Goal: Contribute content: Add original content to the website for others to see

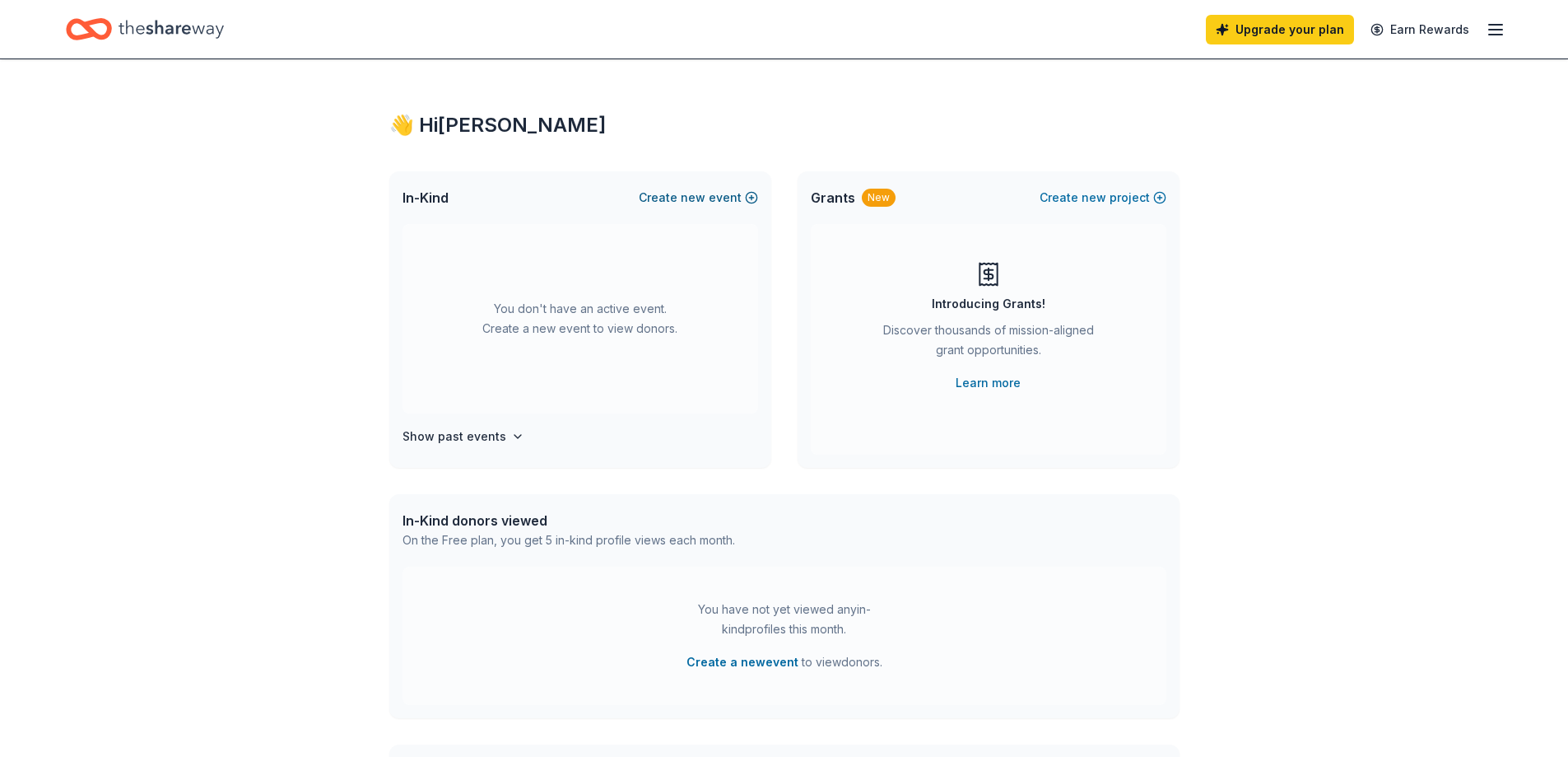
click at [691, 208] on span "new" at bounding box center [693, 197] width 24 height 20
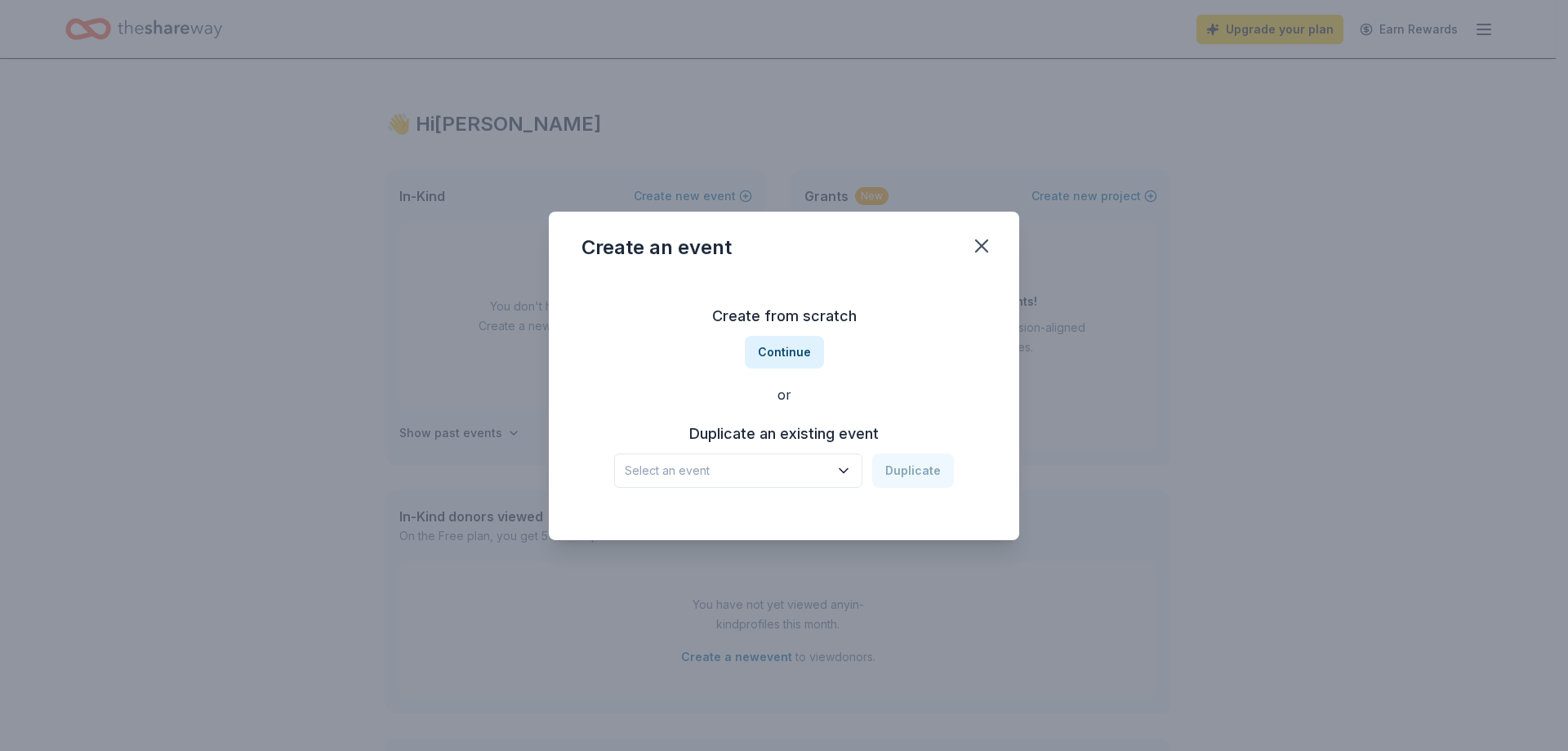
click at [795, 466] on span "Select an event" at bounding box center [727, 470] width 204 height 20
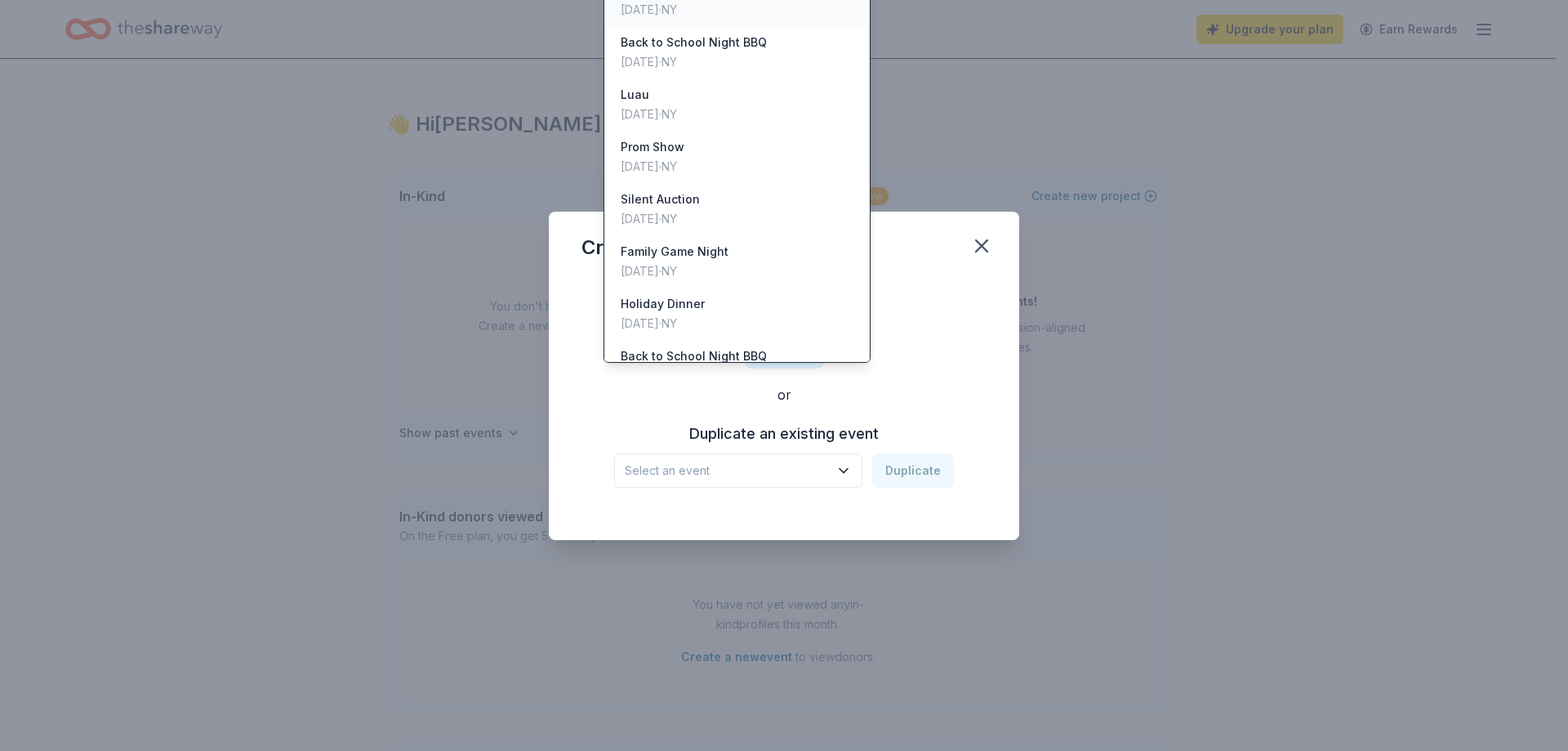
click at [705, 20] on div "[DATE] · [GEOGRAPHIC_DATA]" at bounding box center [662, 10] width 84 height 20
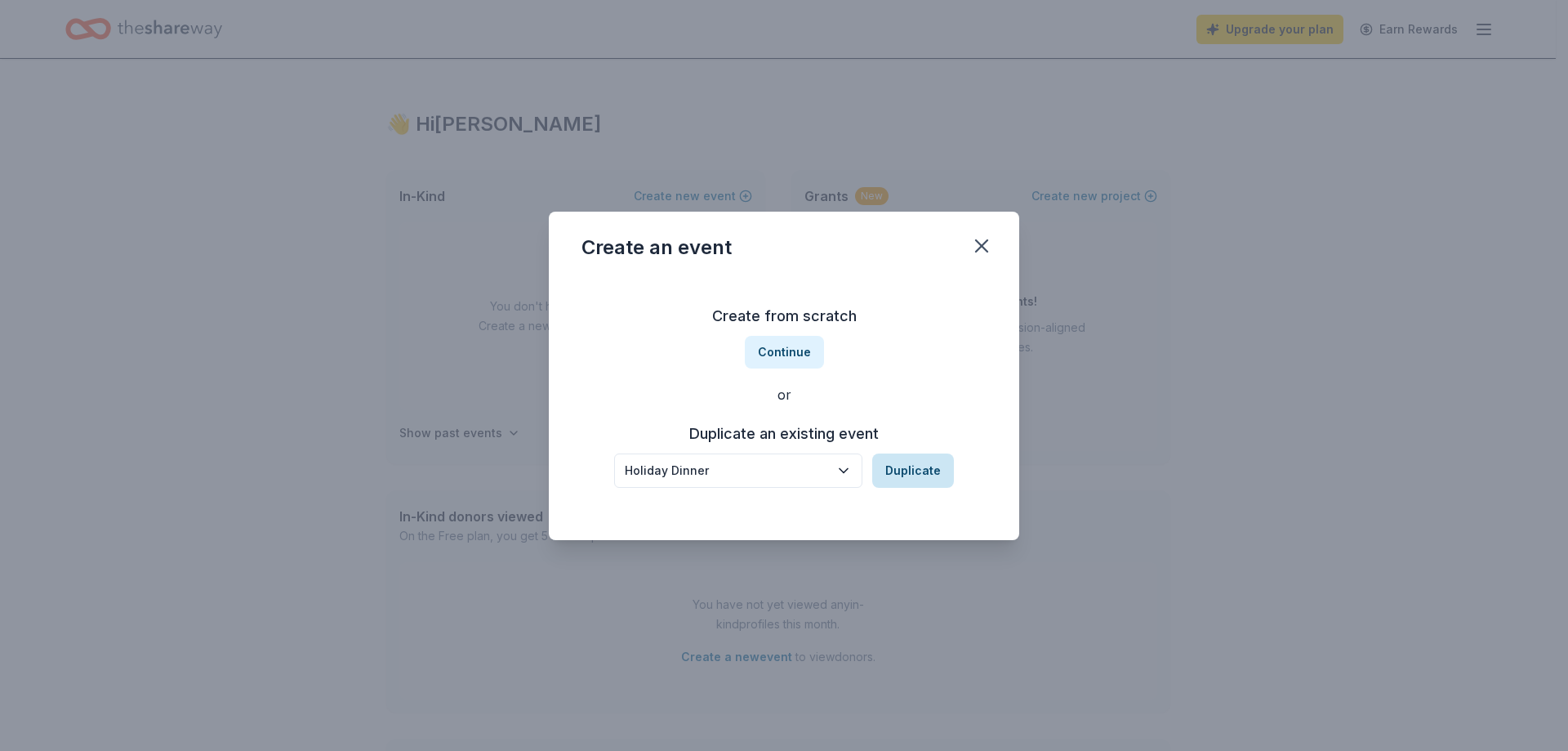
click at [915, 479] on button "Duplicate" at bounding box center [913, 471] width 81 height 35
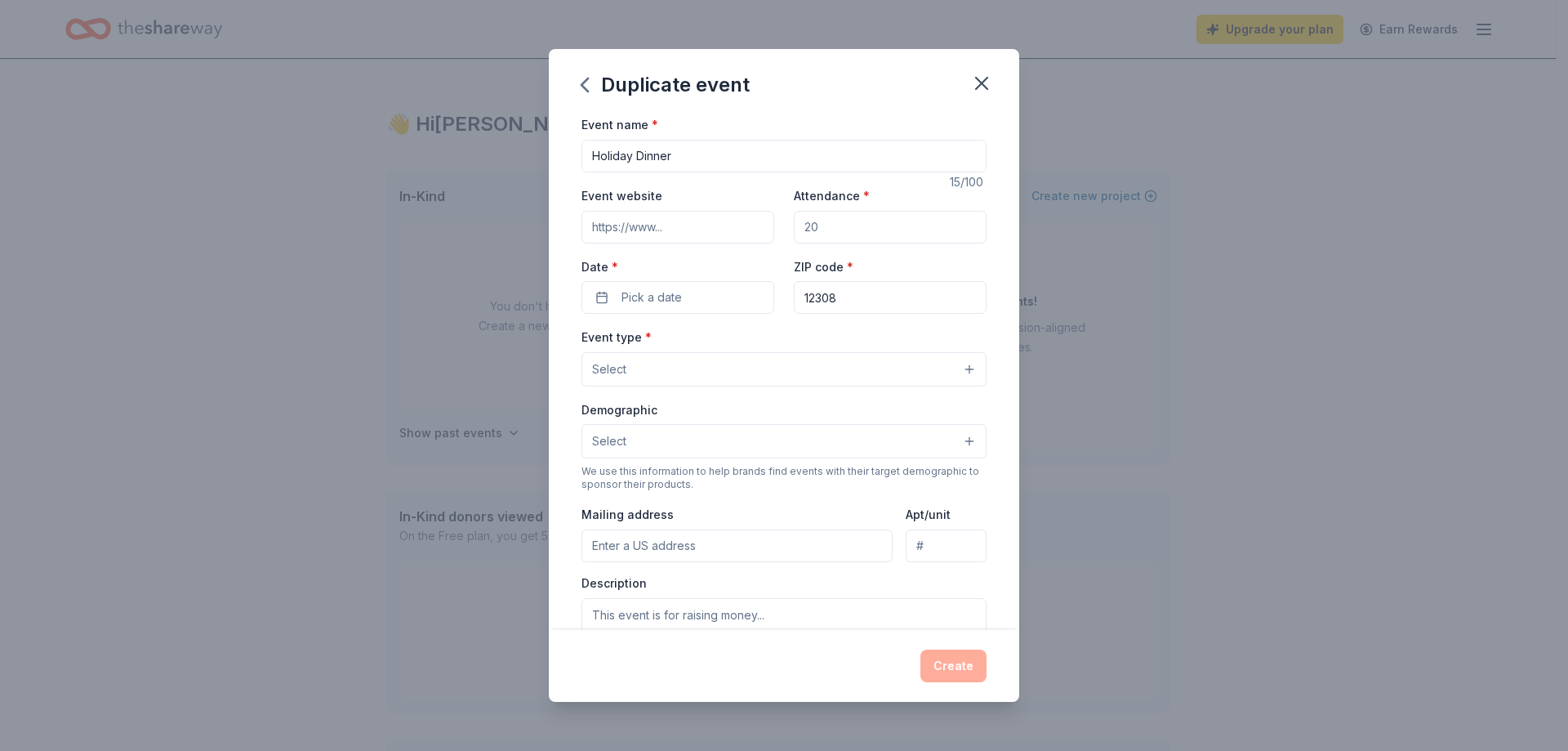
click at [829, 242] on input "Attendance *" at bounding box center [890, 227] width 193 height 33
click at [824, 240] on input "Attendance *" at bounding box center [890, 227] width 193 height 33
type input "100"
click at [598, 308] on button "Pick a date" at bounding box center [678, 297] width 193 height 33
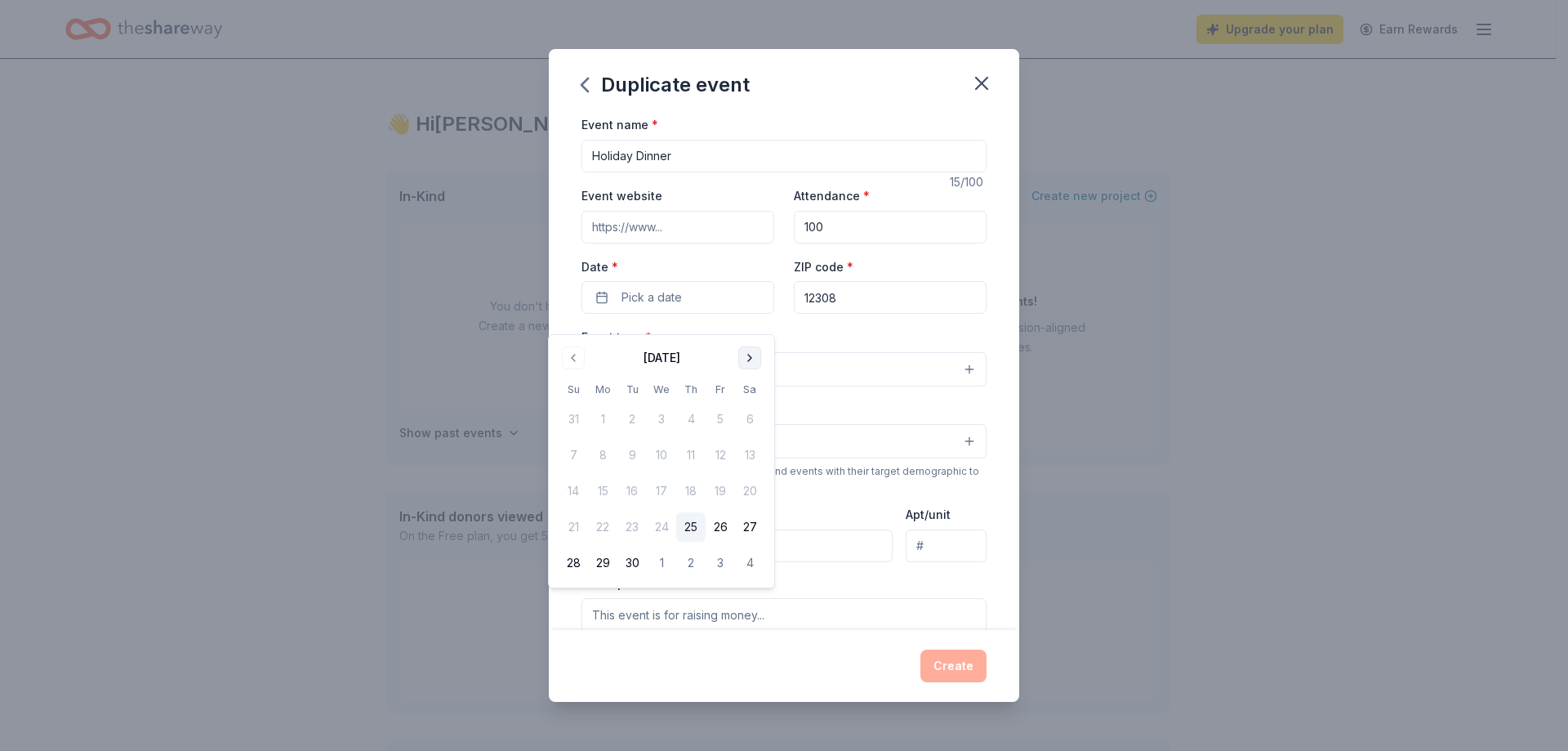
click at [761, 360] on button "Go to next month" at bounding box center [750, 358] width 23 height 23
click at [757, 497] on button "20" at bounding box center [750, 491] width 29 height 29
click at [848, 353] on div "Event type * Select" at bounding box center [784, 356] width 405 height 60
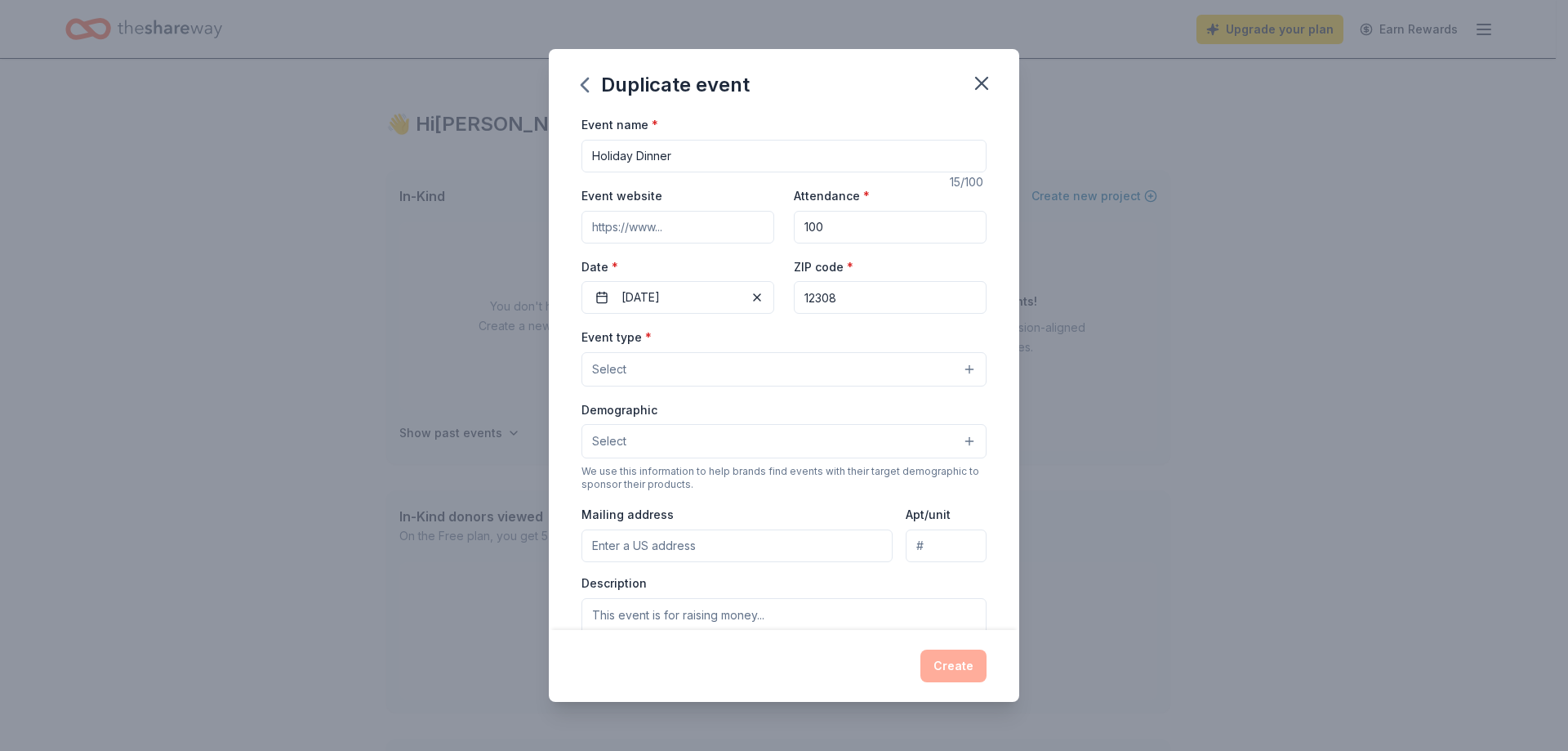
click at [623, 385] on button "Select" at bounding box center [784, 370] width 405 height 35
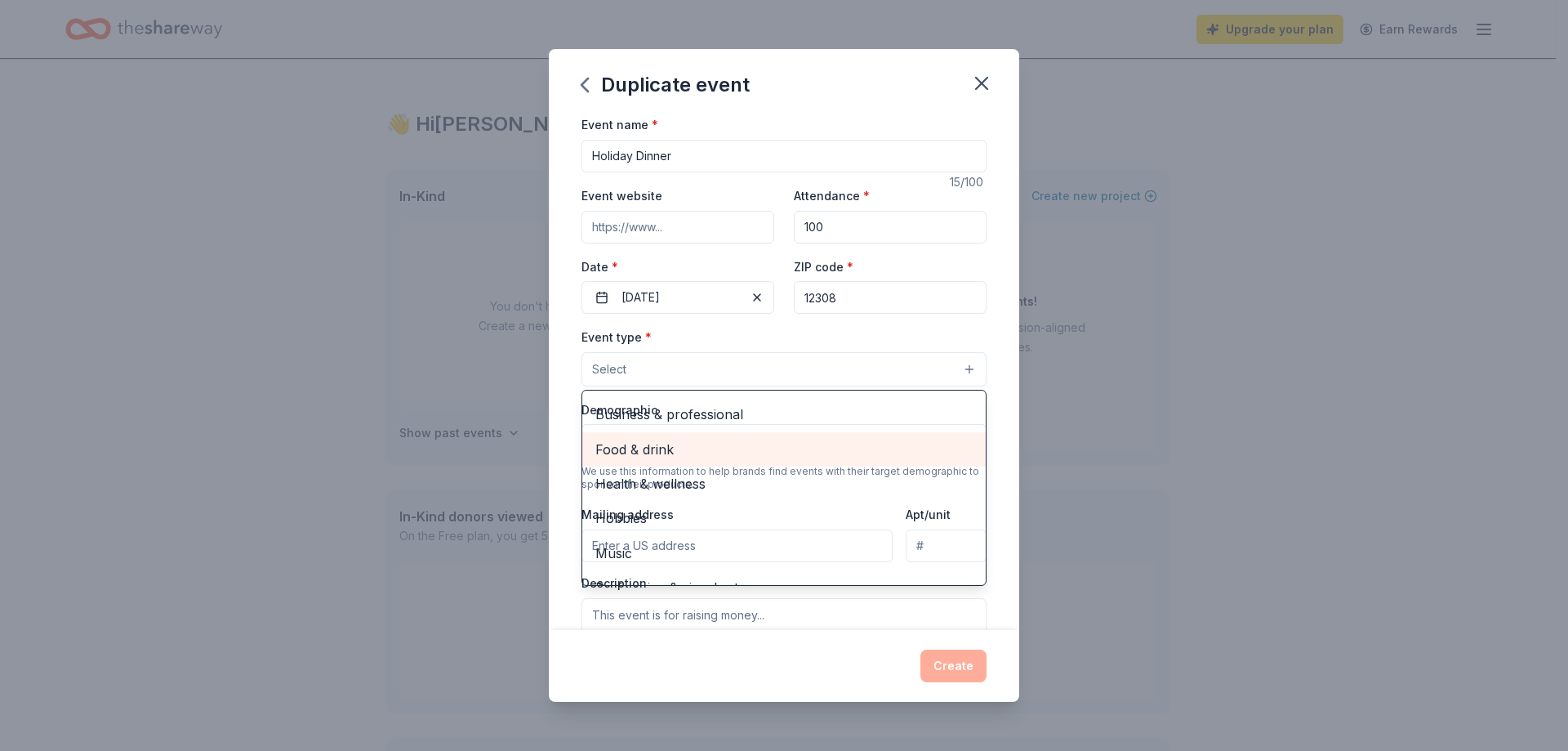
scroll to position [58, 0]
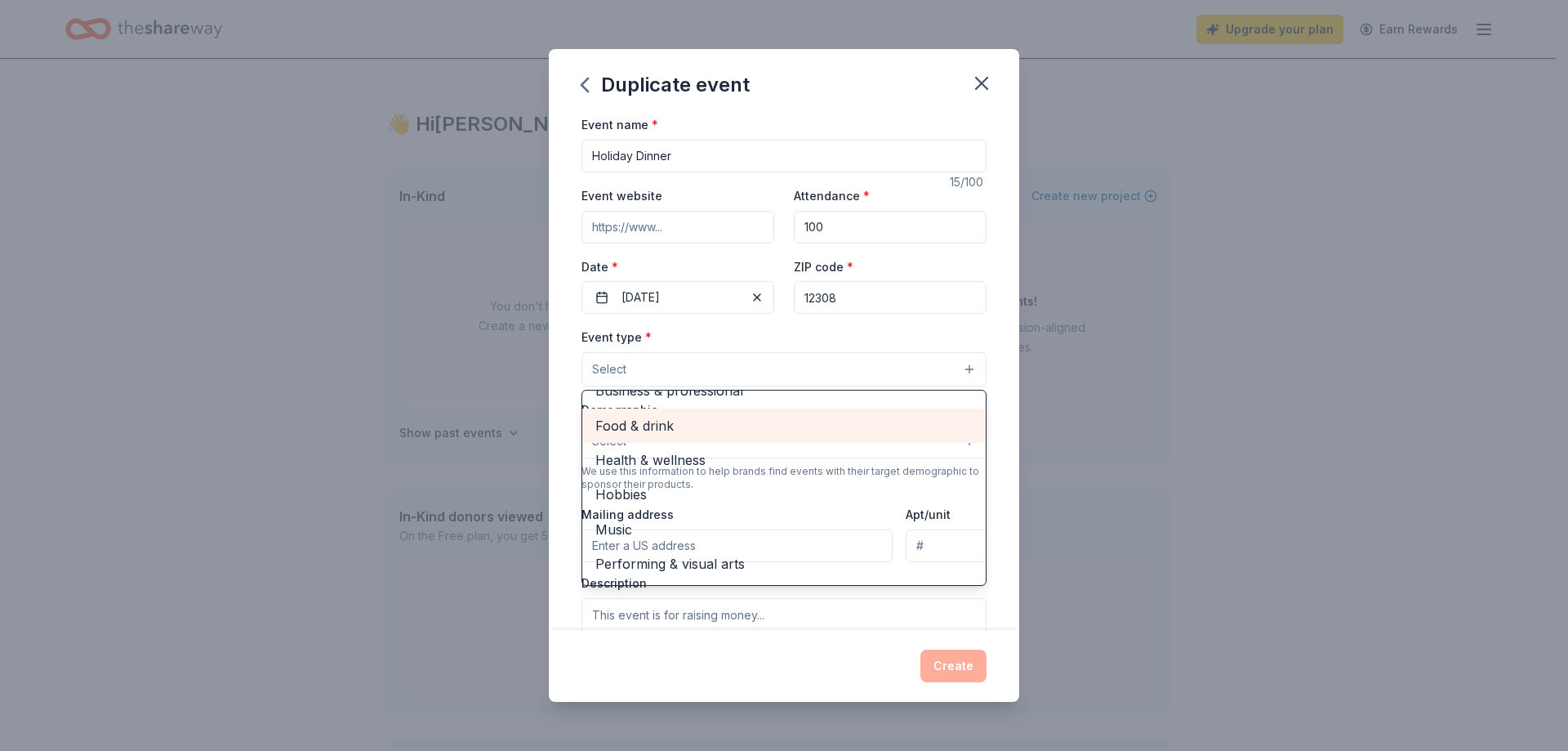
click at [773, 437] on span "Food & drink" at bounding box center [784, 425] width 377 height 22
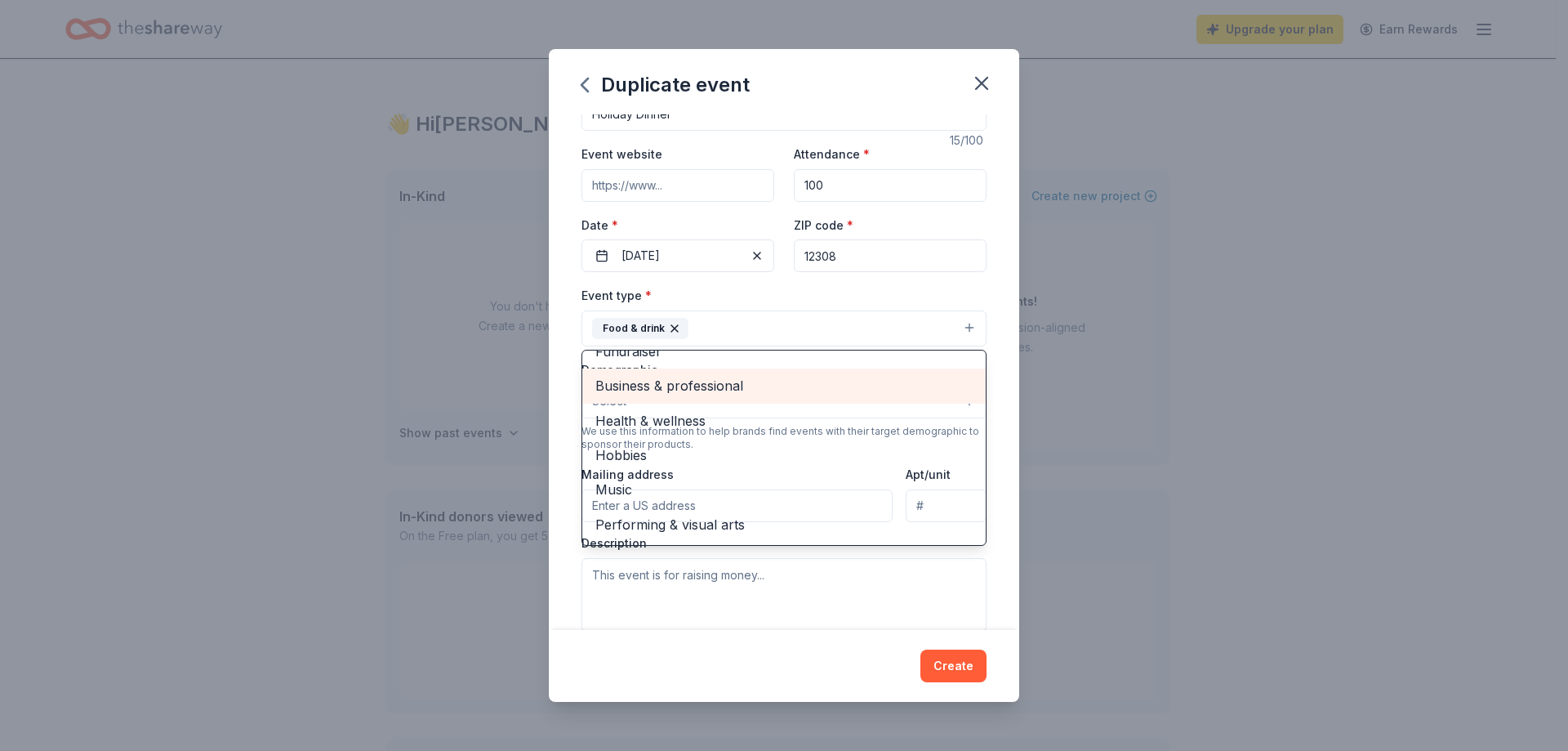
scroll to position [81, 0]
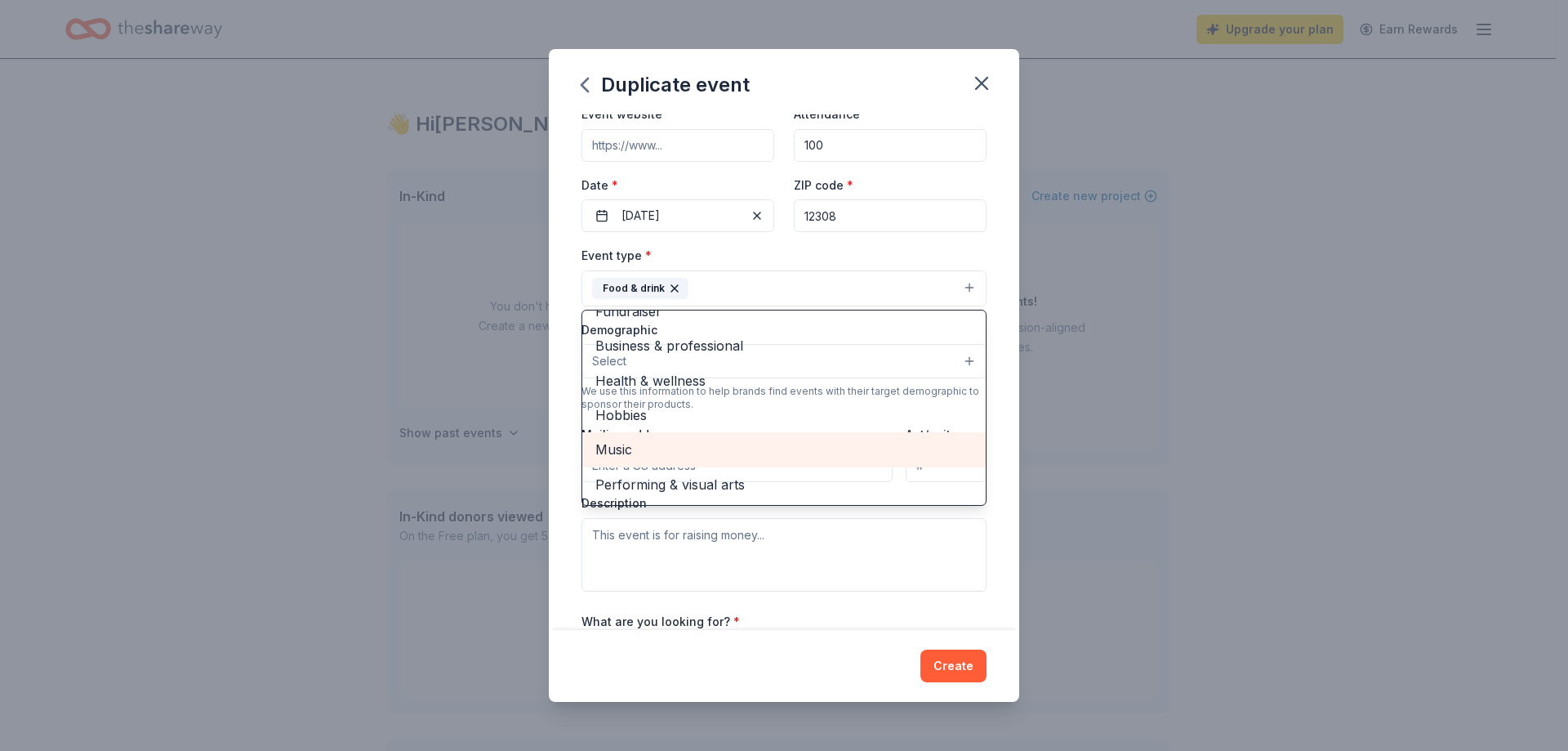
click at [649, 460] on span "Music" at bounding box center [784, 450] width 377 height 22
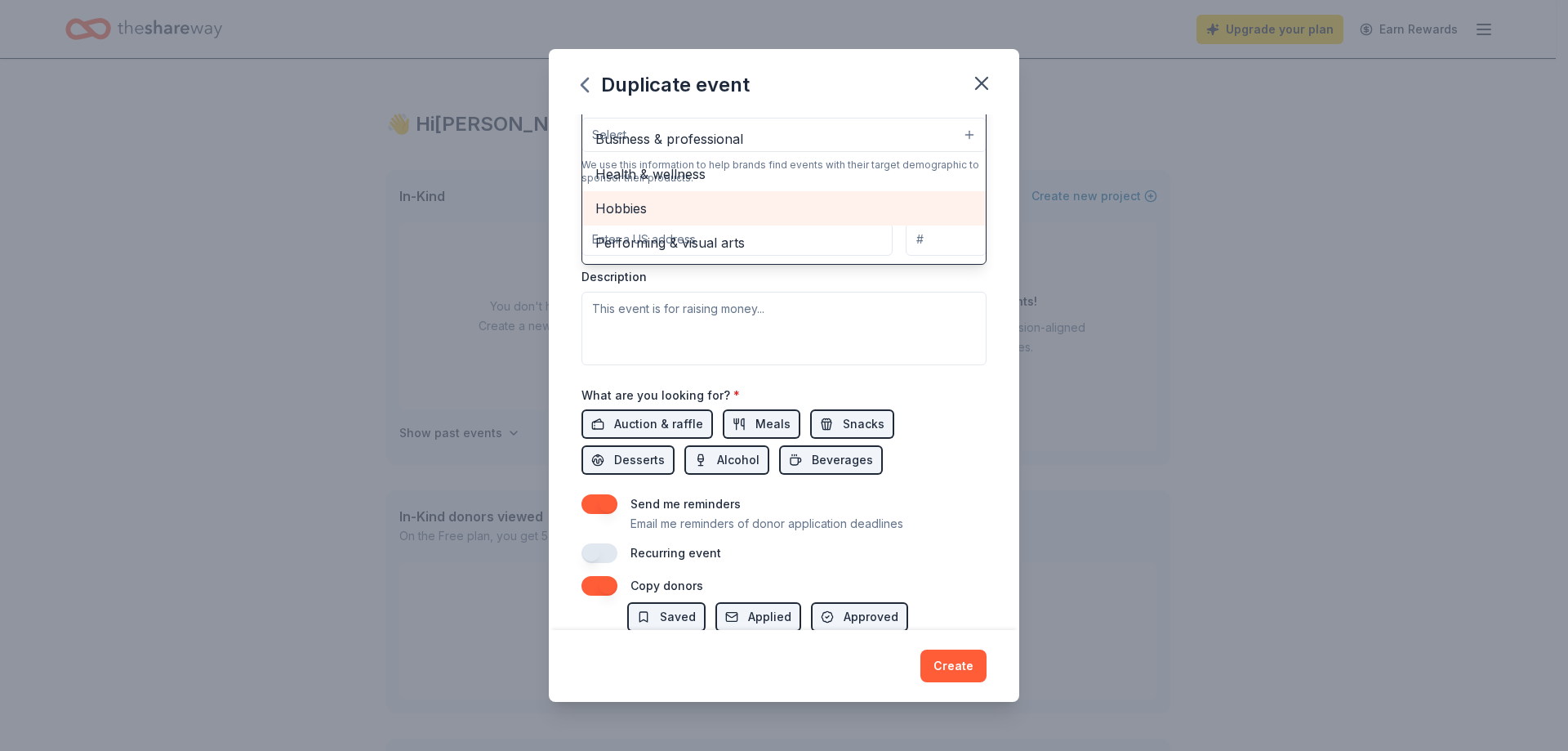
scroll to position [327, 0]
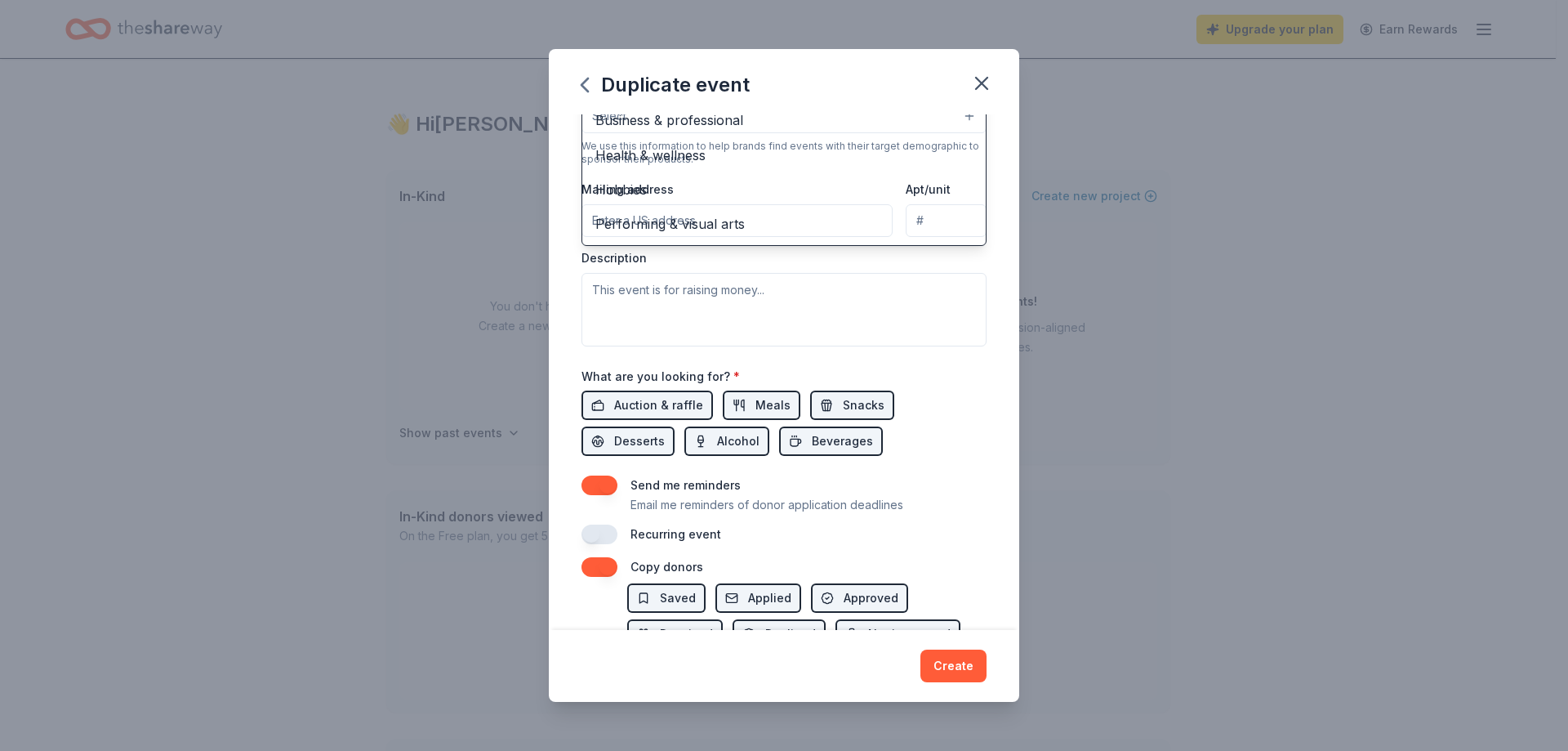
click at [989, 298] on div "Event name * Holiday Dinner 15 /100 Event website Attendance * 100 Date * 12/20…" at bounding box center [784, 372] width 470 height 515
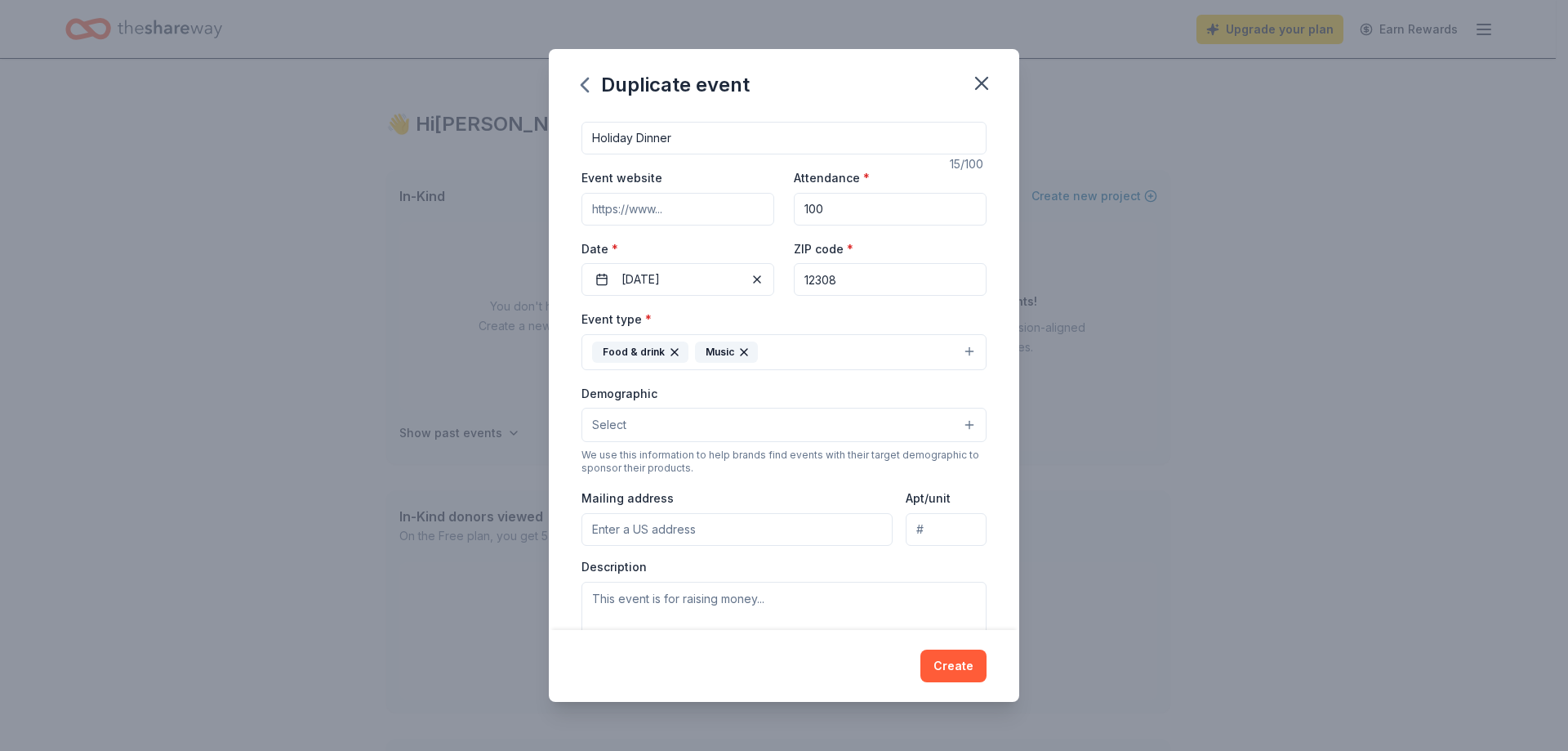
click at [693, 442] on button "Select" at bounding box center [784, 425] width 405 height 35
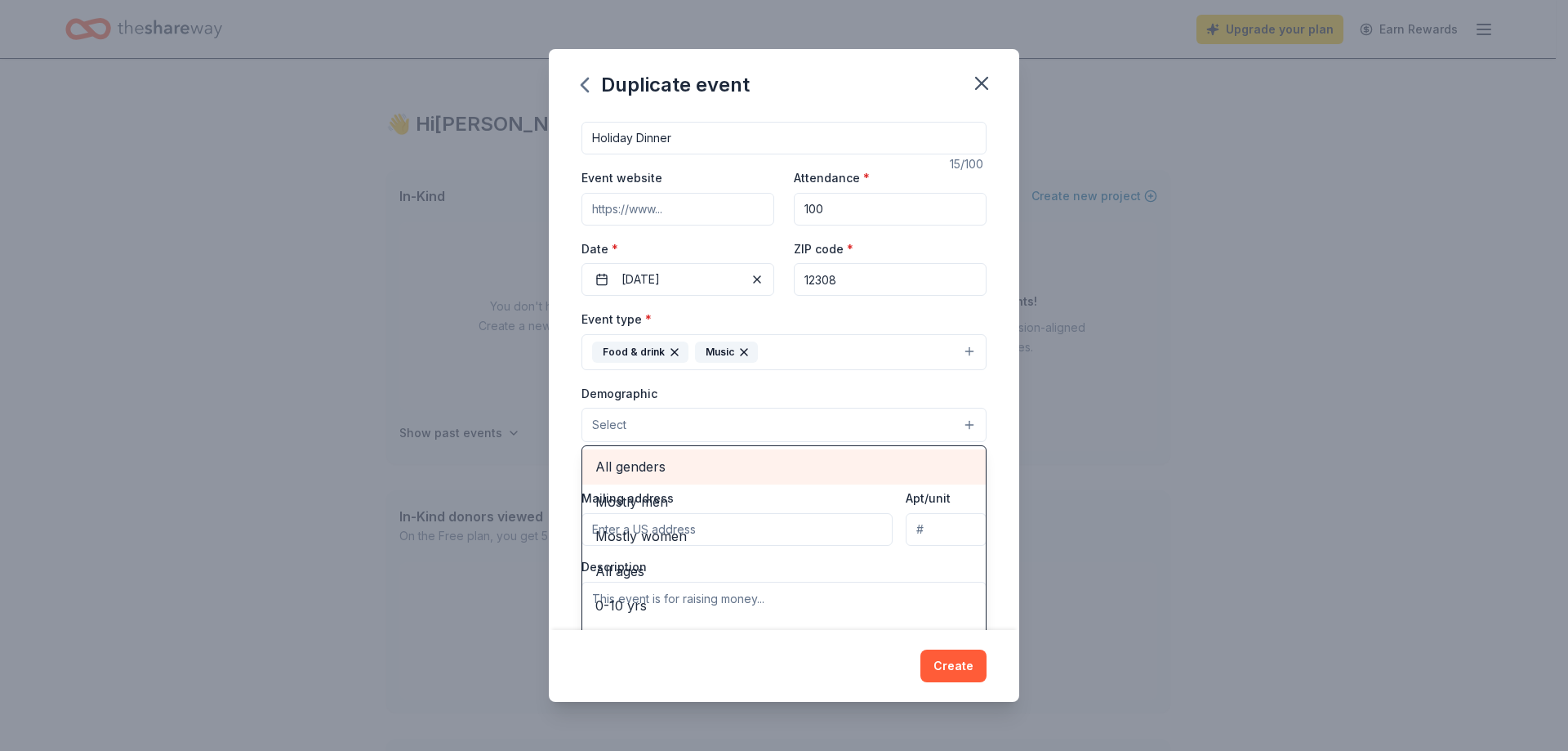
click at [687, 477] on span "All genders" at bounding box center [784, 466] width 377 height 22
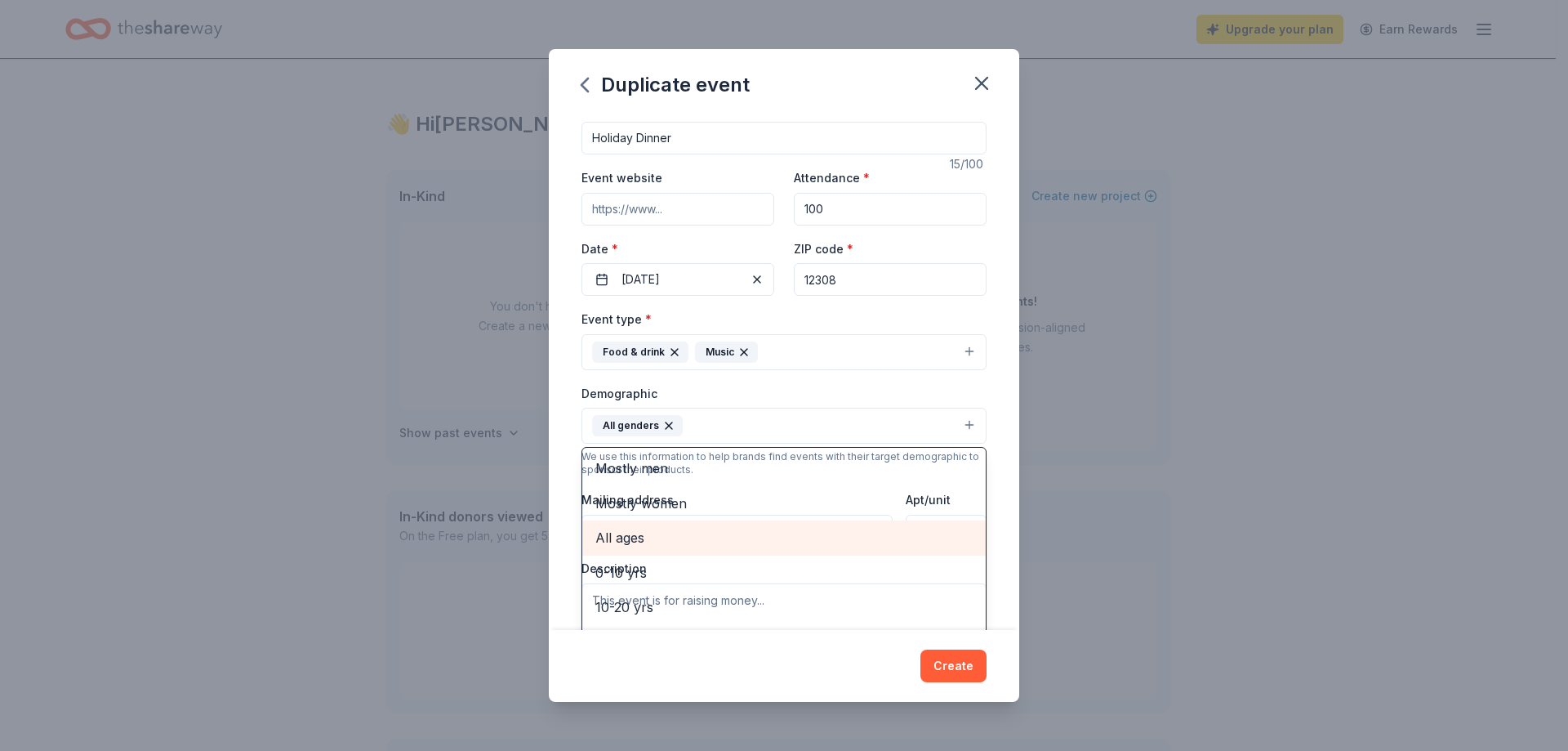
click at [658, 548] on span "All ages" at bounding box center [784, 537] width 377 height 22
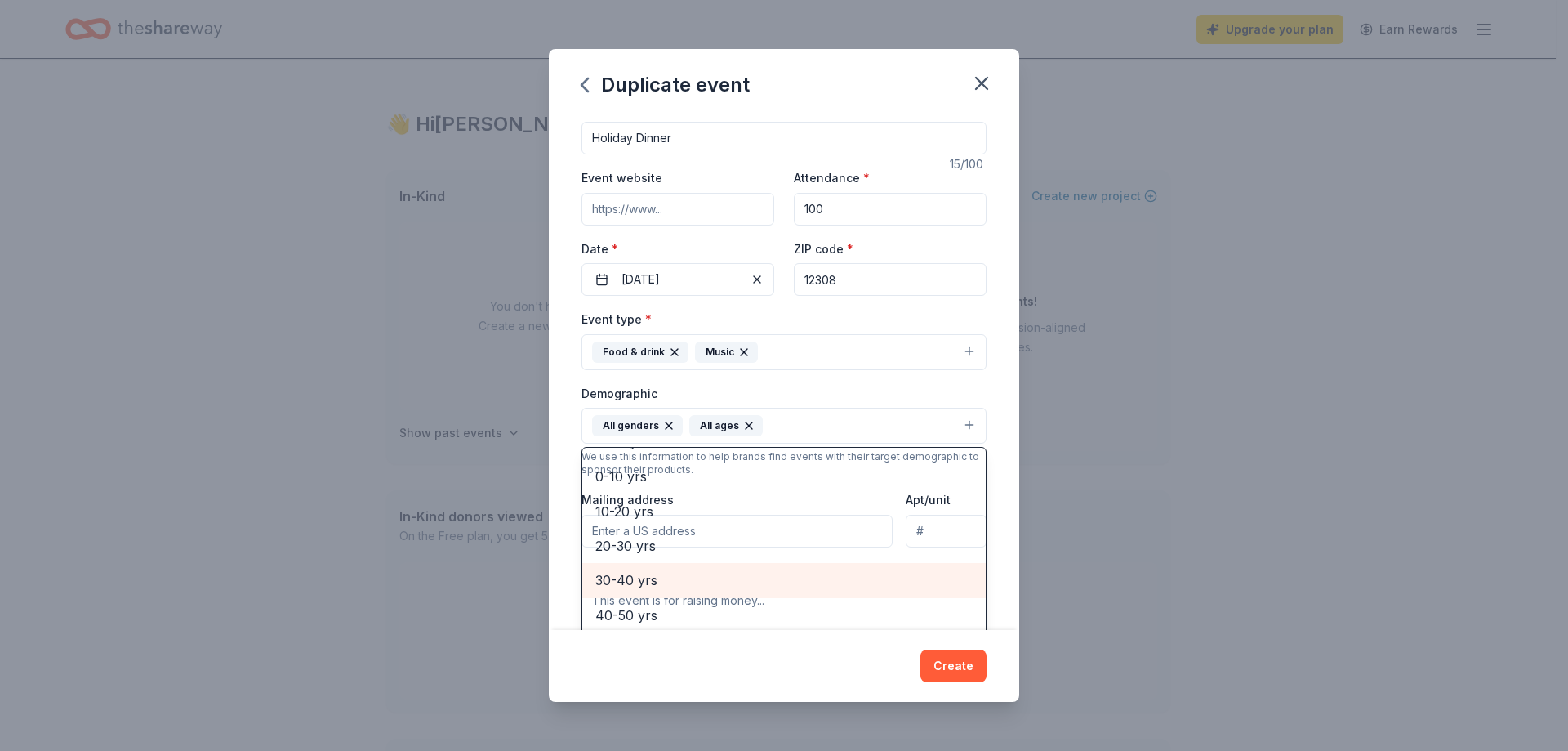
scroll to position [205, 0]
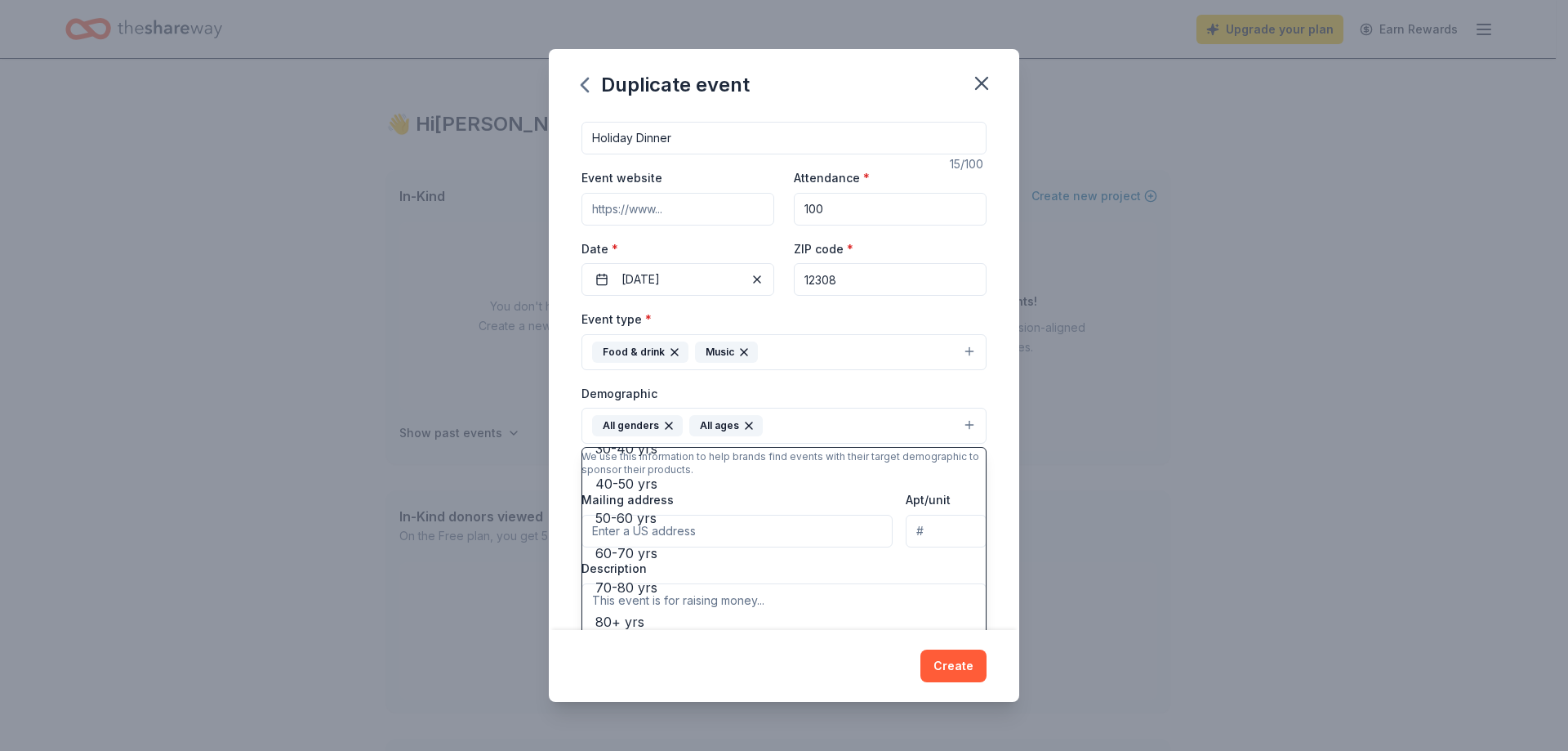
click at [1003, 427] on div "Event name * Holiday Dinner 15 /100 Event website Attendance * 100 Date * 12/20…" at bounding box center [784, 372] width 470 height 515
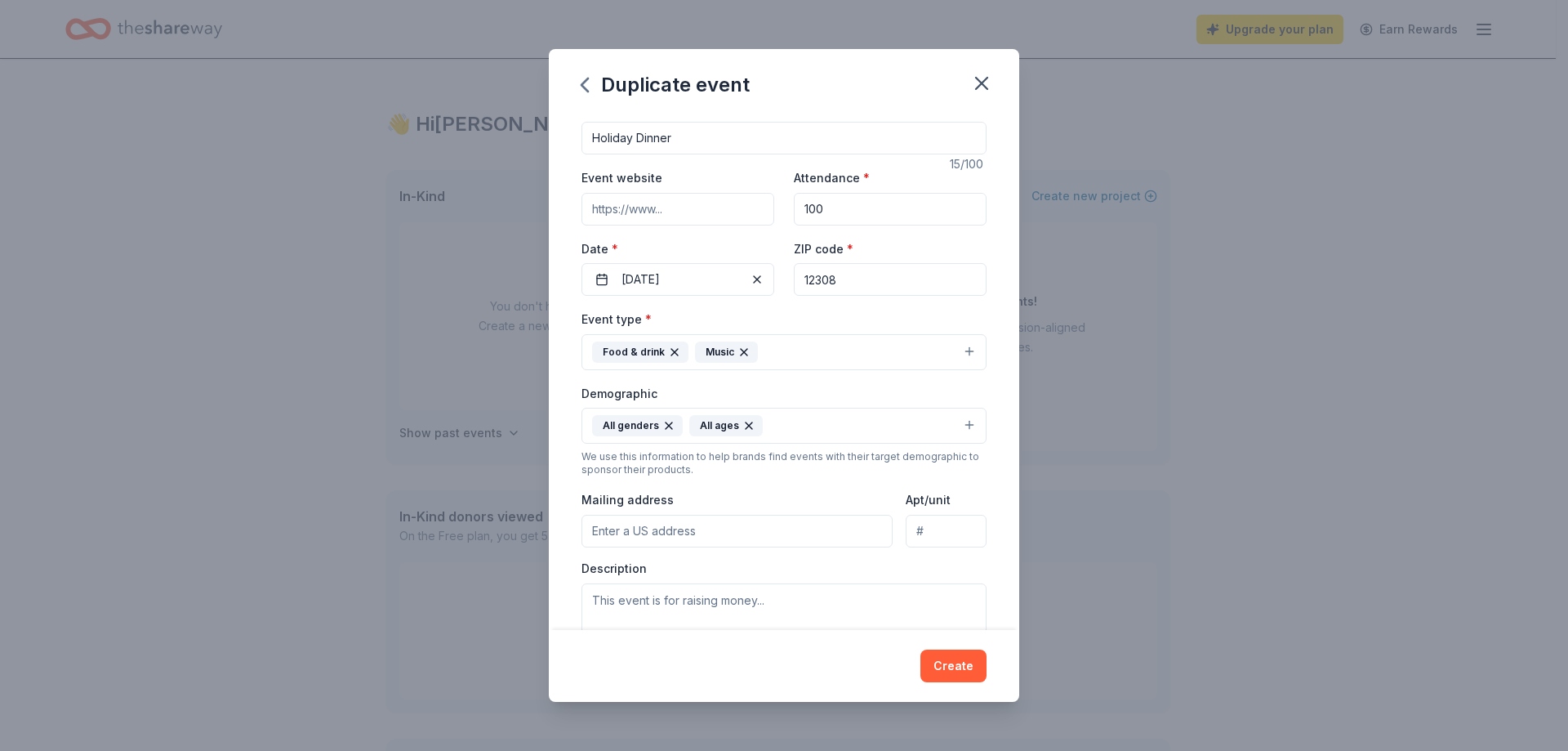
click at [707, 547] on input "Mailing address" at bounding box center [737, 531] width 311 height 33
type input "1445 The Plaza"
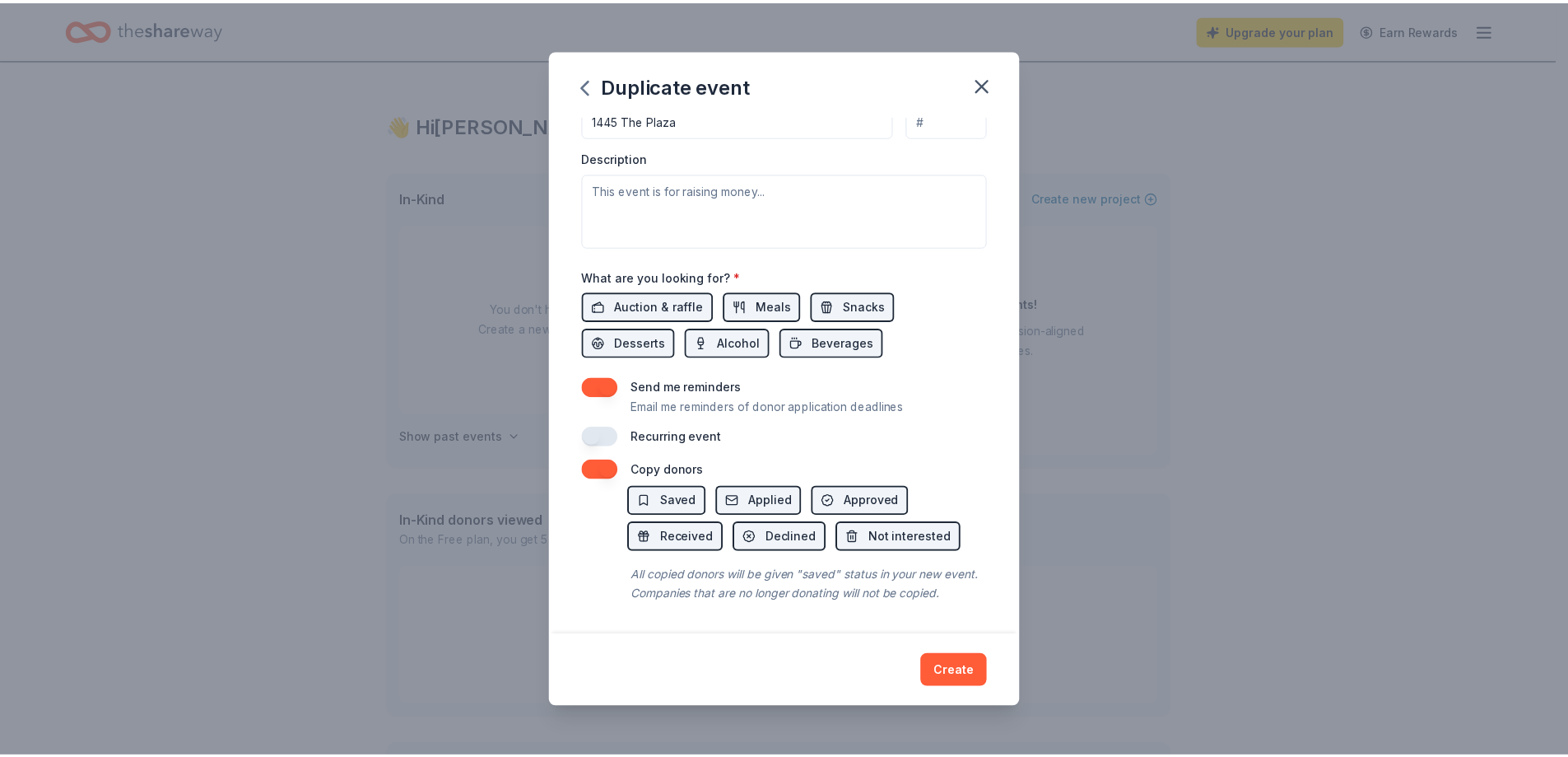
scroll to position [522, 0]
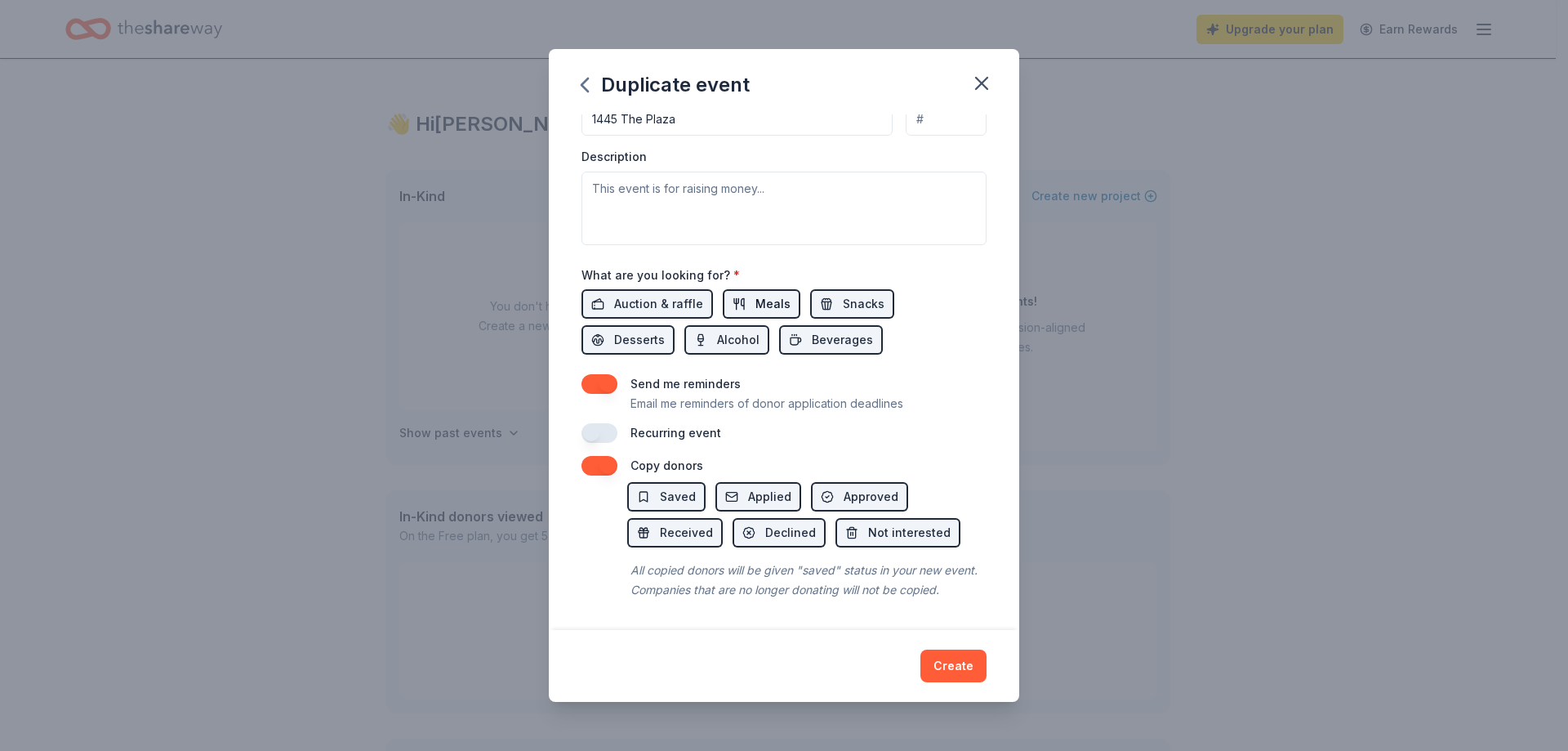
click at [774, 295] on span "Meals" at bounding box center [773, 304] width 35 height 20
click at [650, 330] on span "Desserts" at bounding box center [639, 340] width 50 height 20
click at [850, 295] on span "Snacks" at bounding box center [863, 304] width 42 height 20
click at [797, 325] on button "Beverages" at bounding box center [831, 340] width 104 height 29
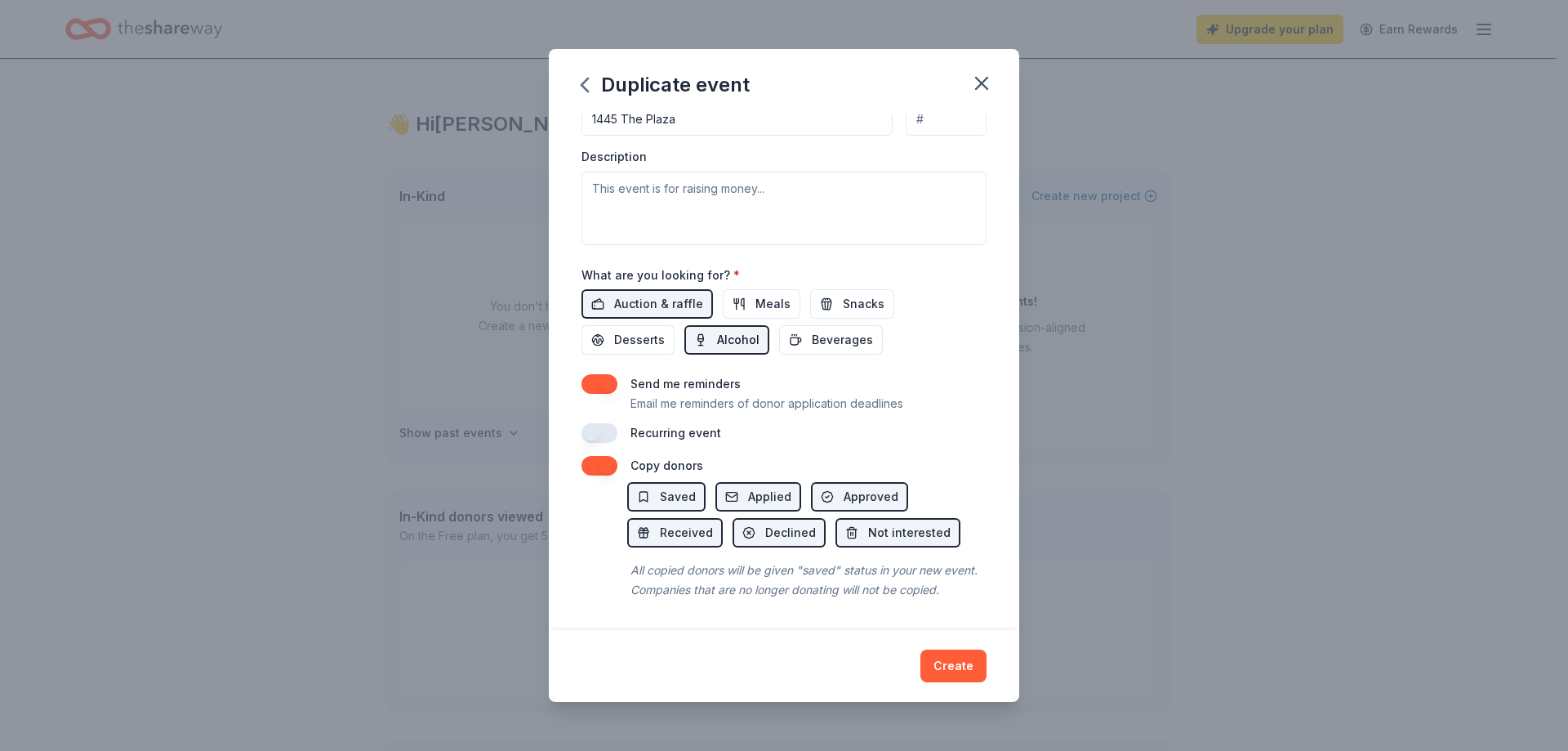
click at [733, 330] on span "Alcohol" at bounding box center [738, 340] width 42 height 20
click at [731, 330] on span "Alcohol" at bounding box center [738, 340] width 42 height 20
click at [690, 295] on span "Auction & raffle" at bounding box center [658, 304] width 89 height 20
click at [971, 657] on button "Create" at bounding box center [953, 666] width 66 height 33
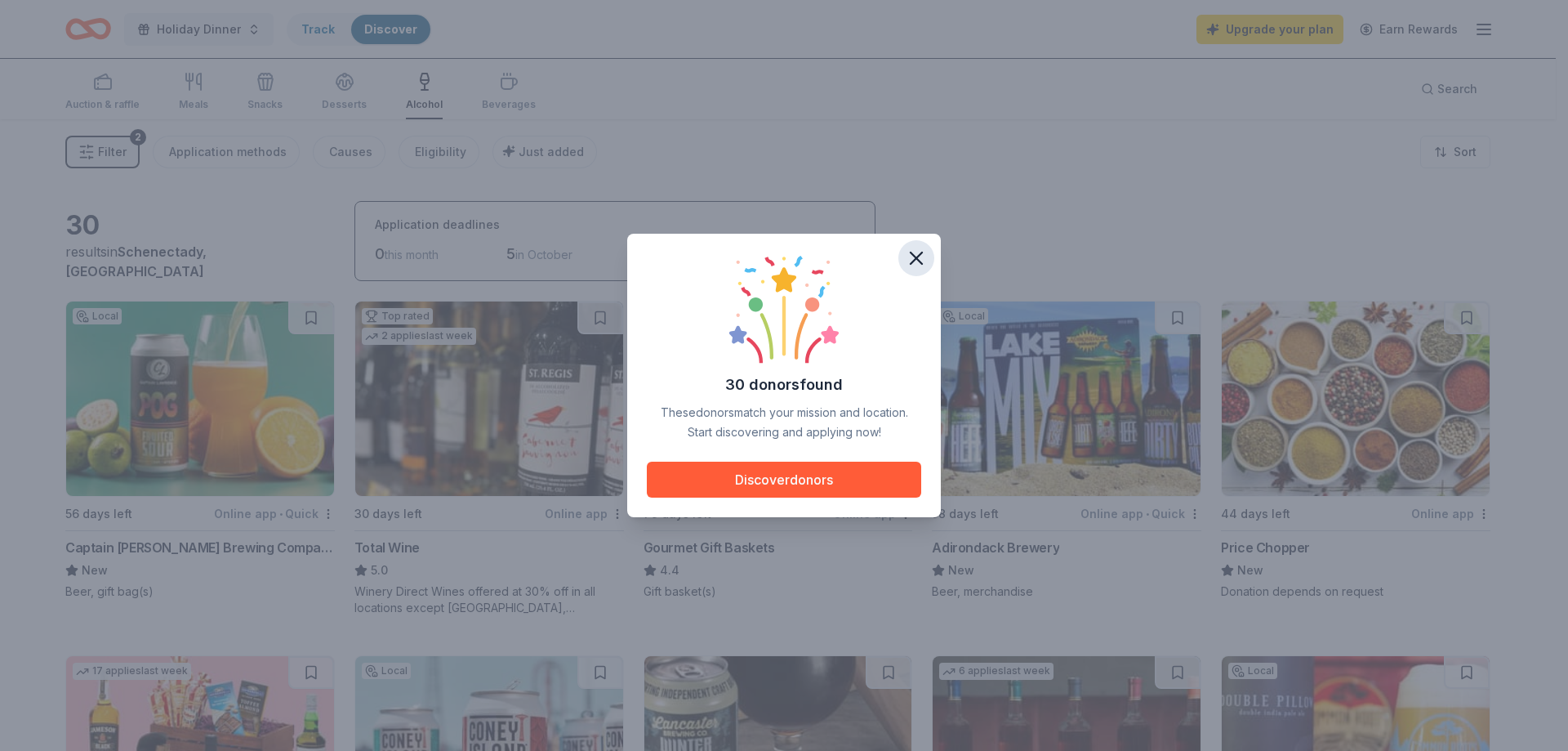
click at [915, 252] on icon "button" at bounding box center [916, 258] width 23 height 23
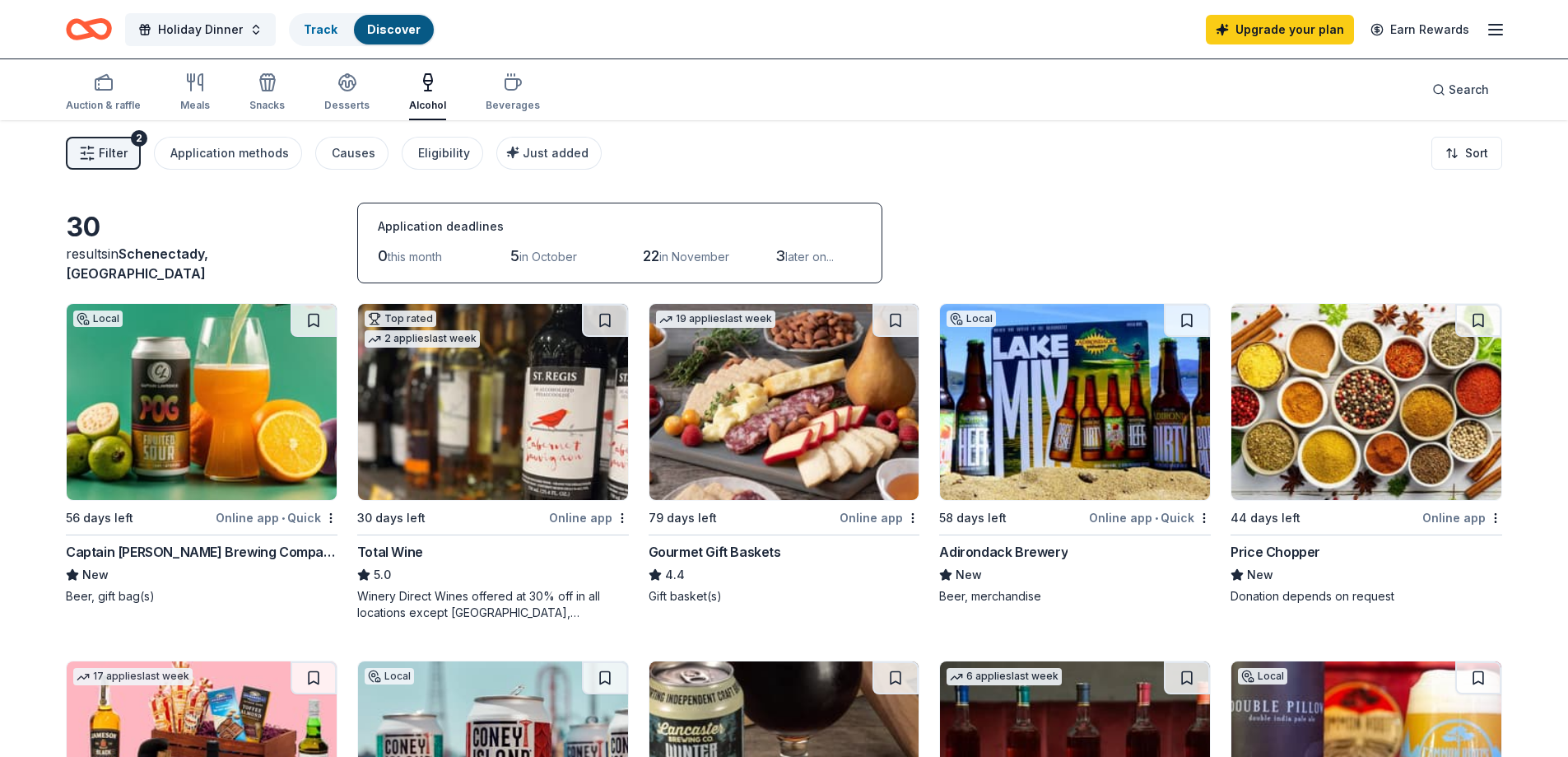
click at [412, 38] on div "Discover" at bounding box center [394, 30] width 80 height 30
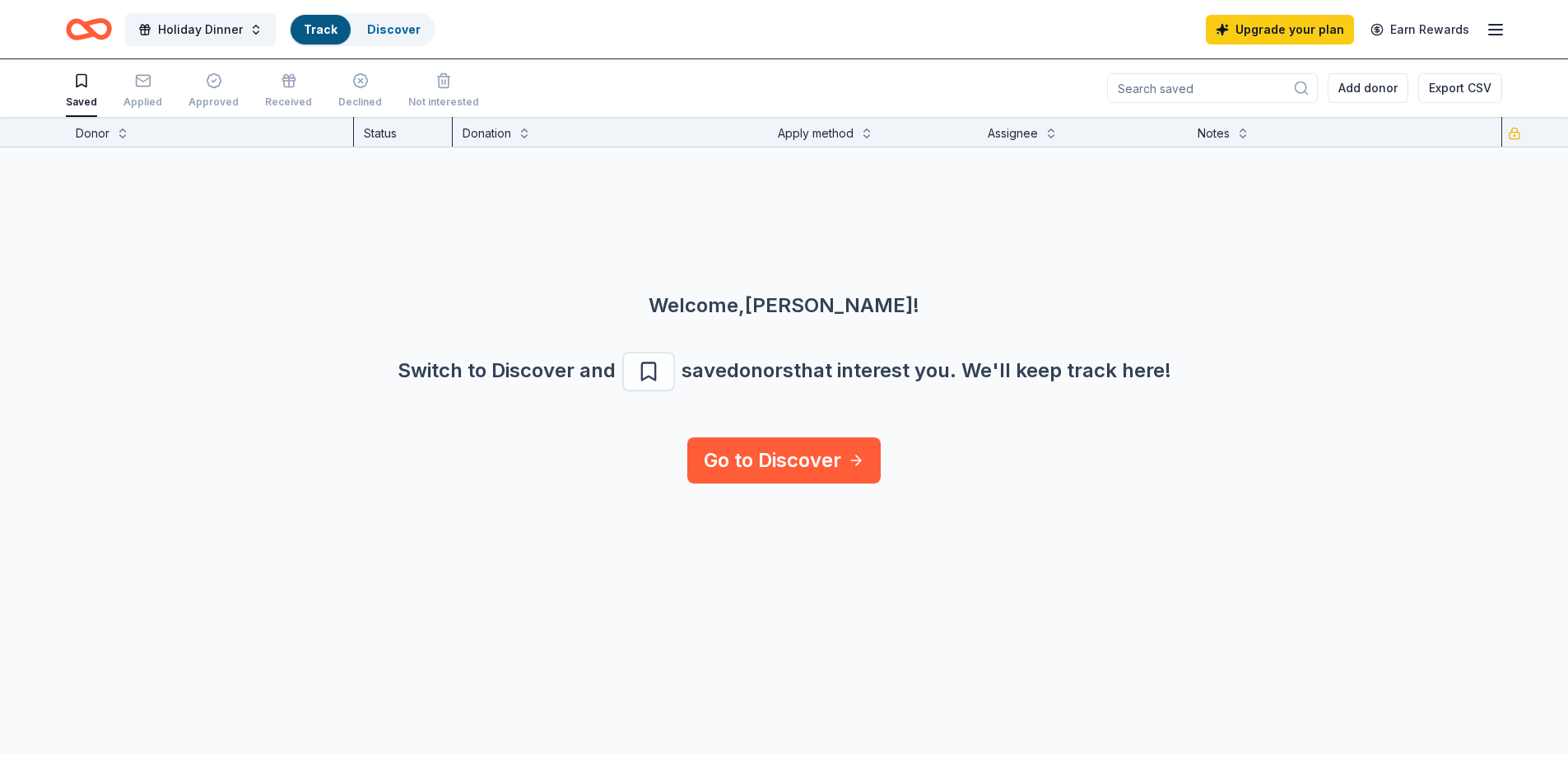
scroll to position [1, 0]
click at [414, 33] on link "Discover" at bounding box center [394, 29] width 53 height 14
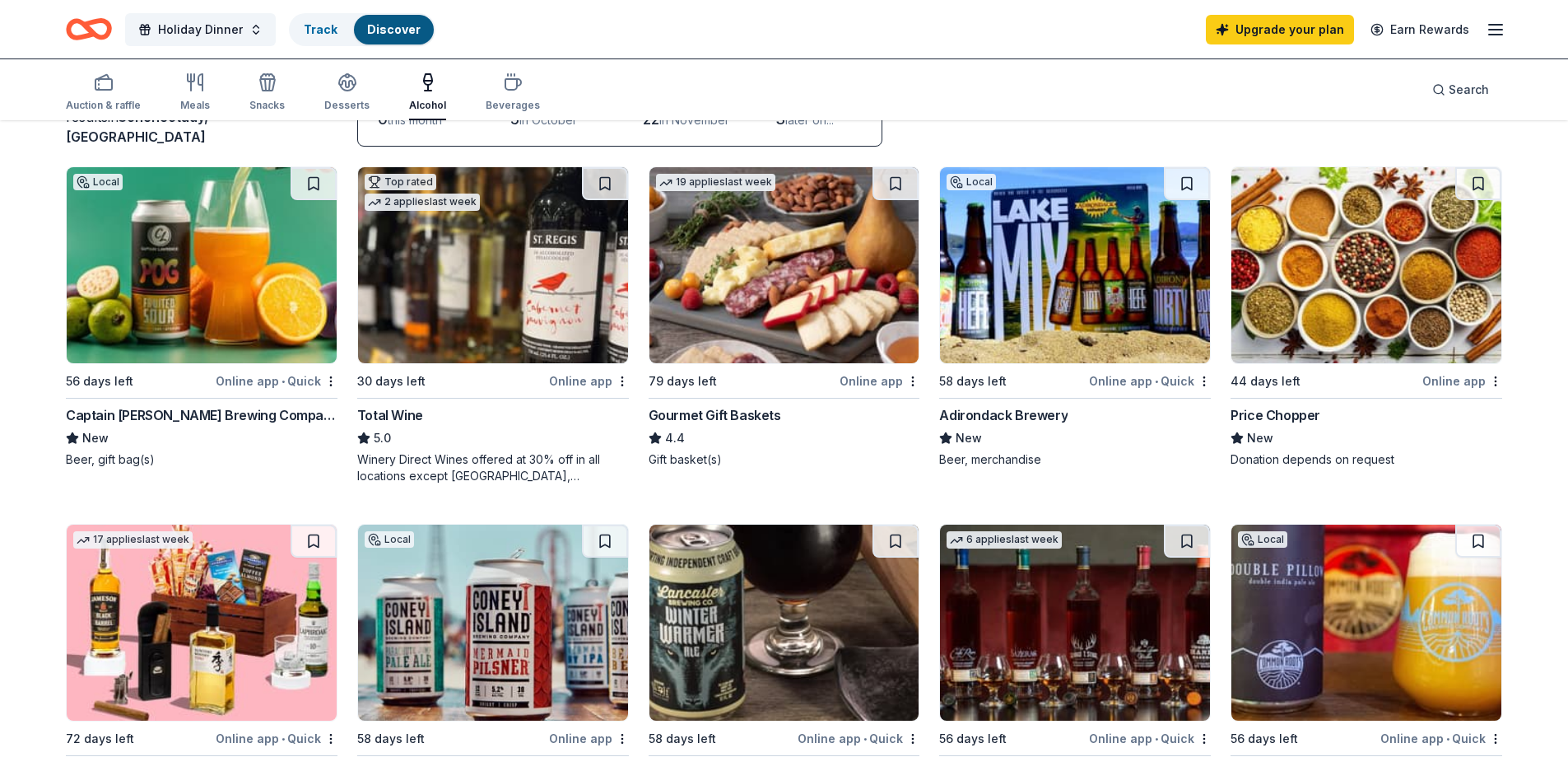
scroll to position [165, 0]
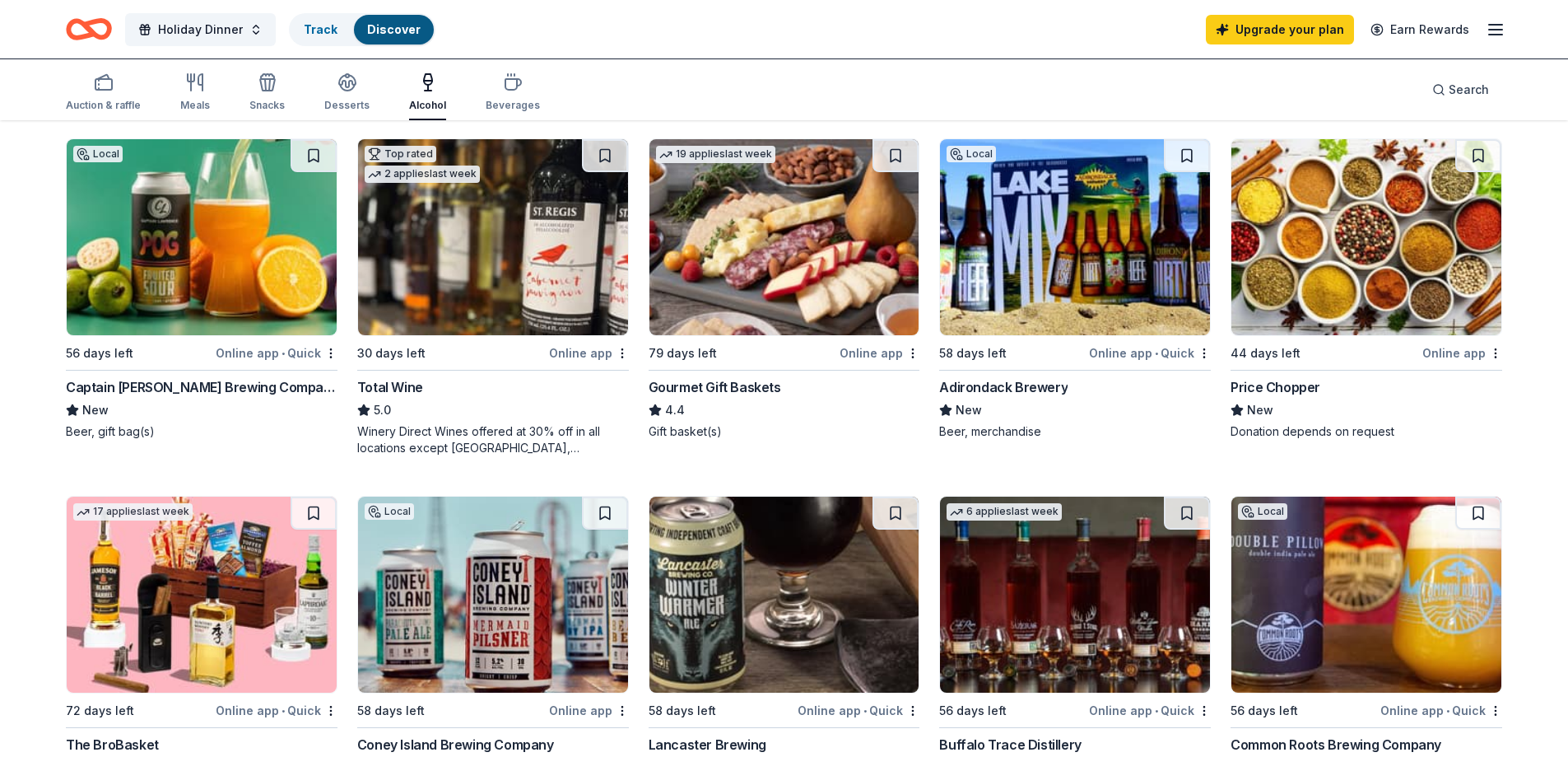
click at [789, 321] on img at bounding box center [784, 237] width 270 height 196
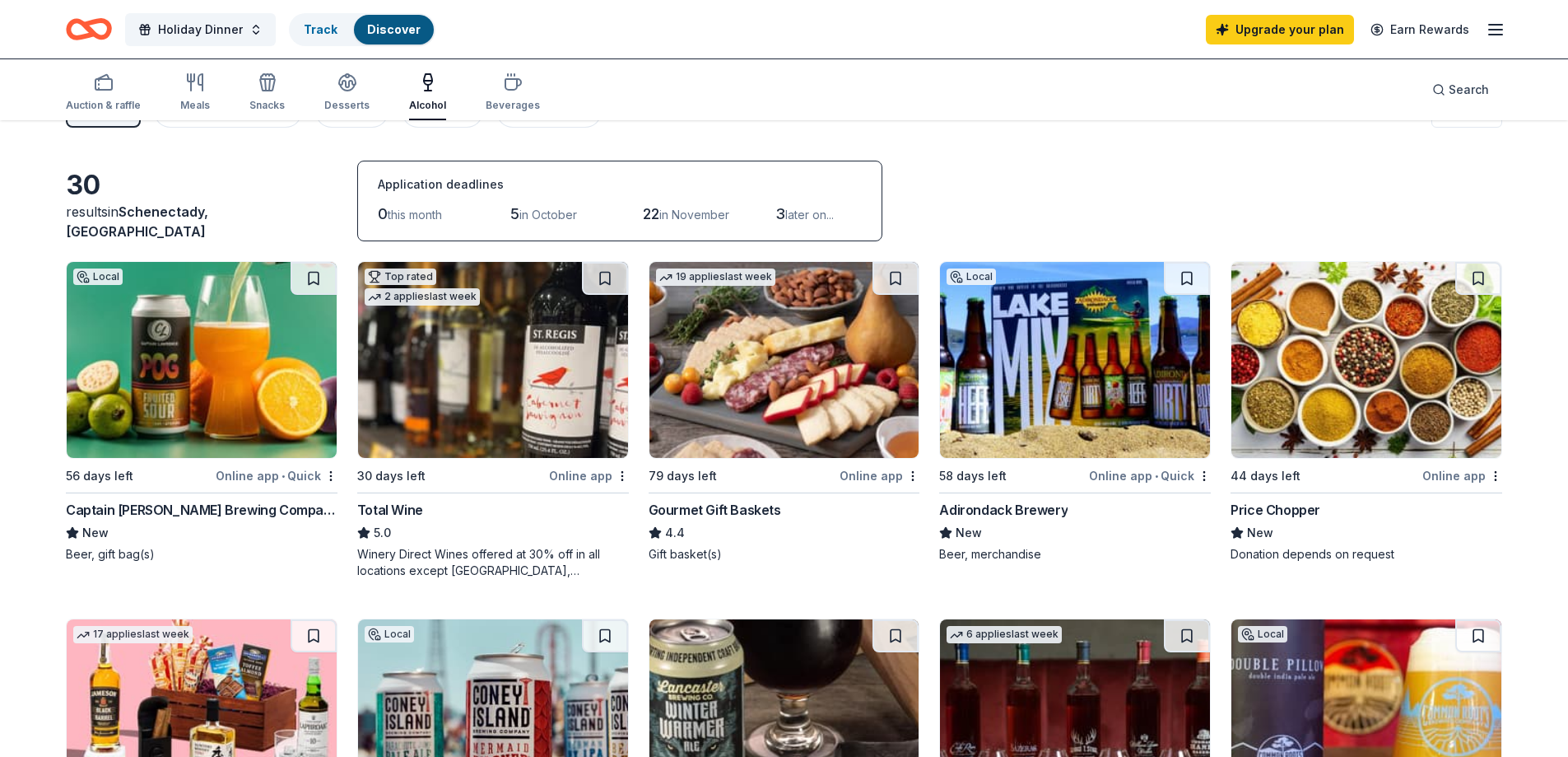
scroll to position [0, 0]
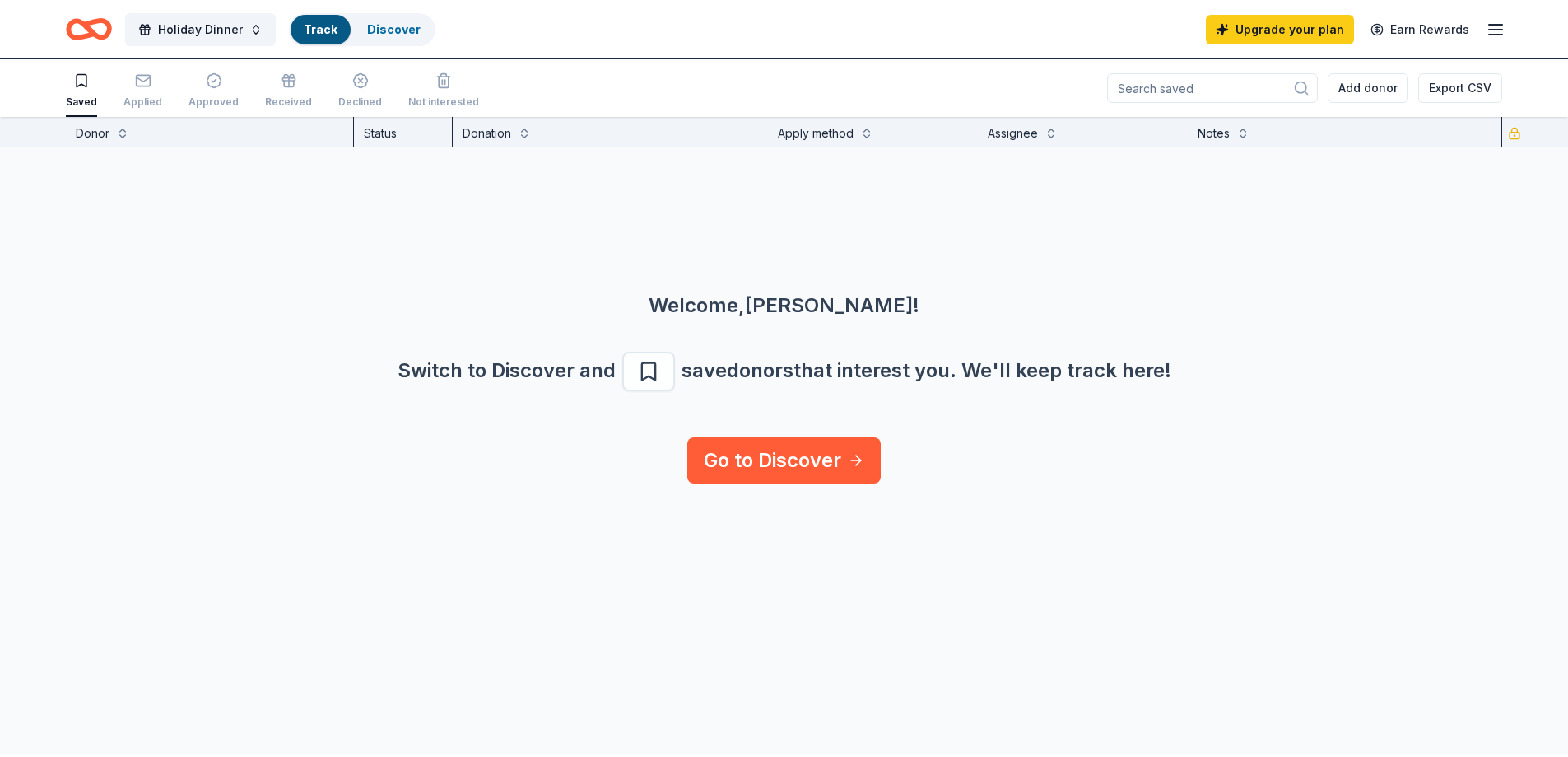
scroll to position [1, 0]
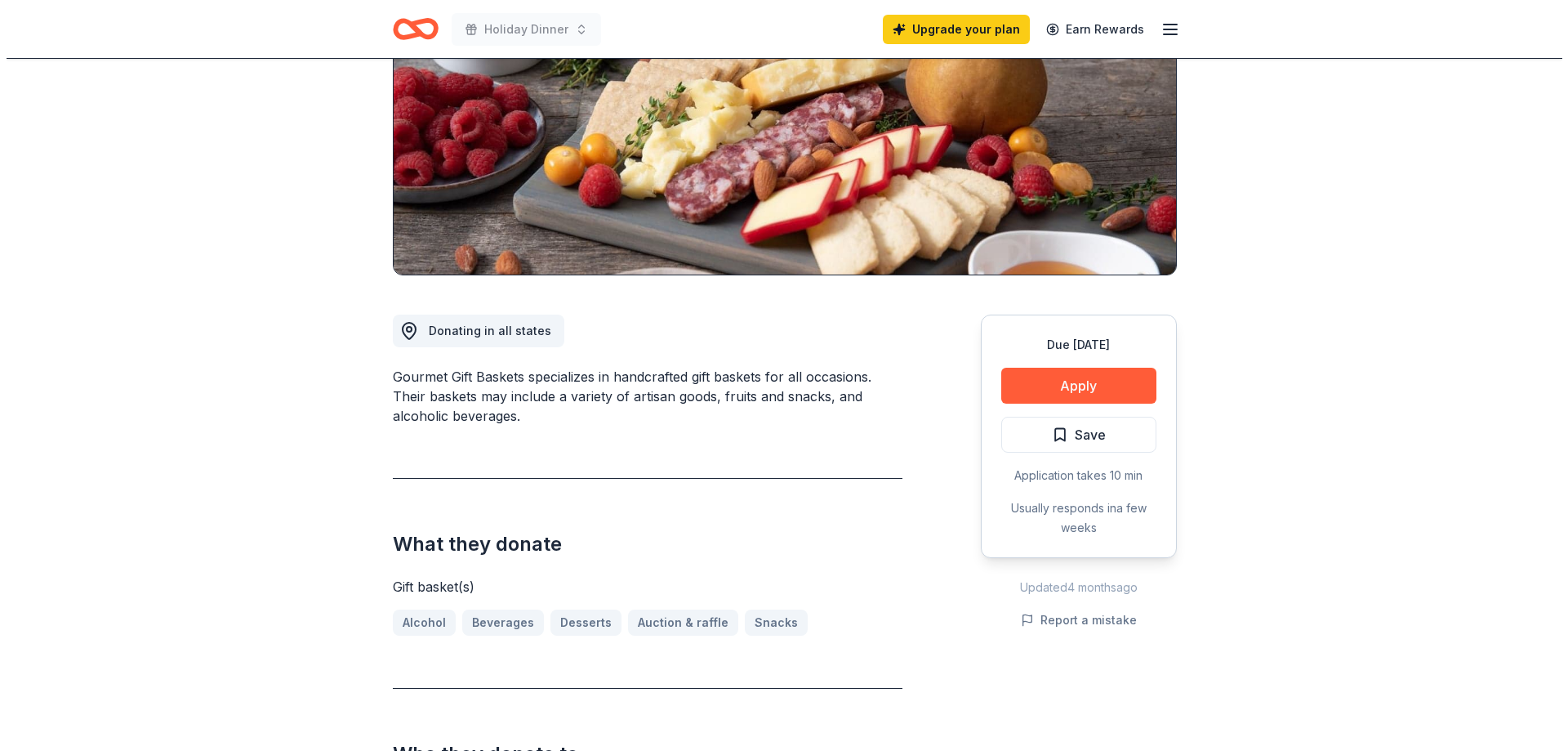
scroll to position [245, 0]
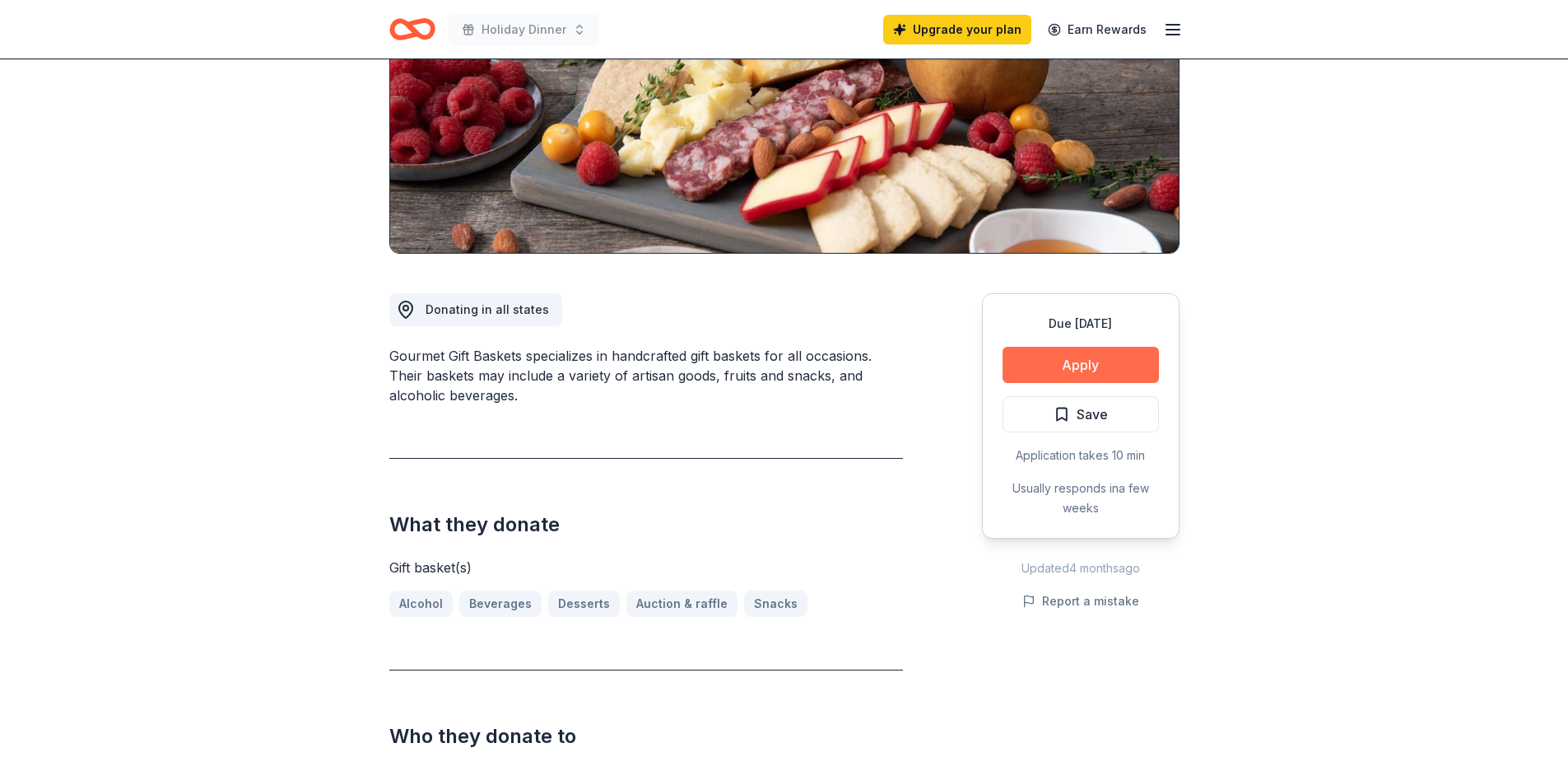
click at [1078, 383] on button "Apply" at bounding box center [1080, 365] width 156 height 37
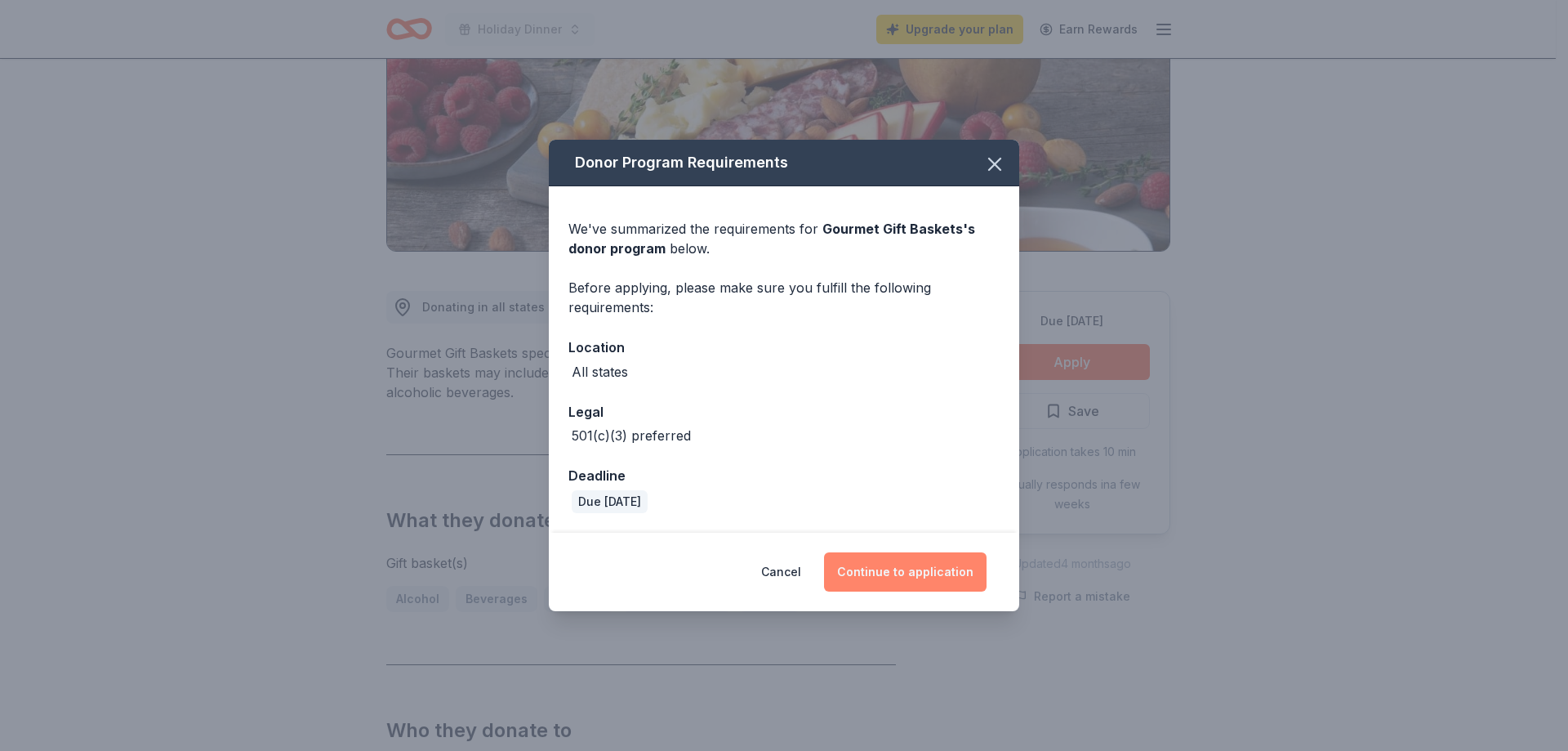
click at [947, 579] on button "Continue to application" at bounding box center [906, 572] width 163 height 39
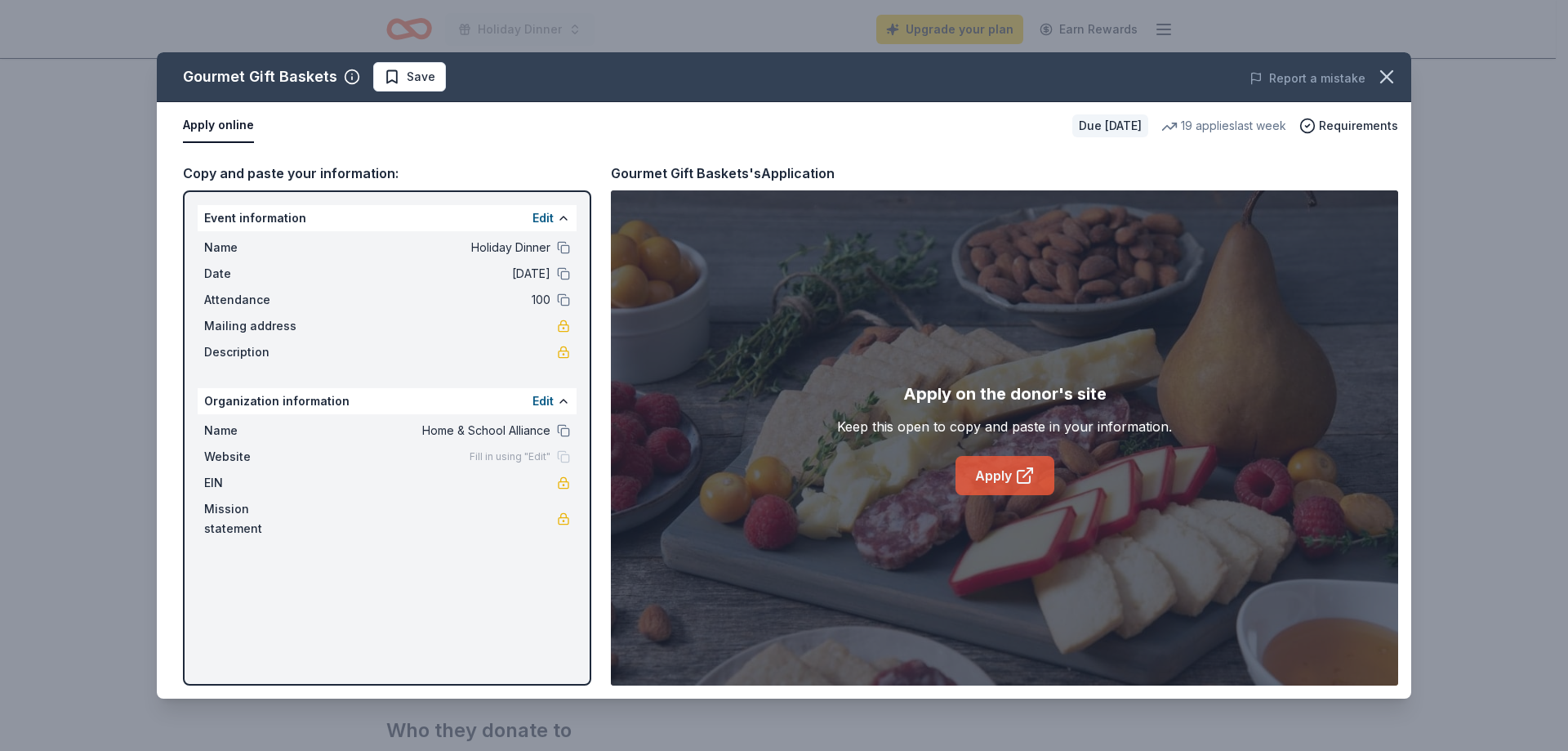
click at [977, 476] on link "Apply" at bounding box center [1005, 475] width 99 height 39
